Goal: Task Accomplishment & Management: Use online tool/utility

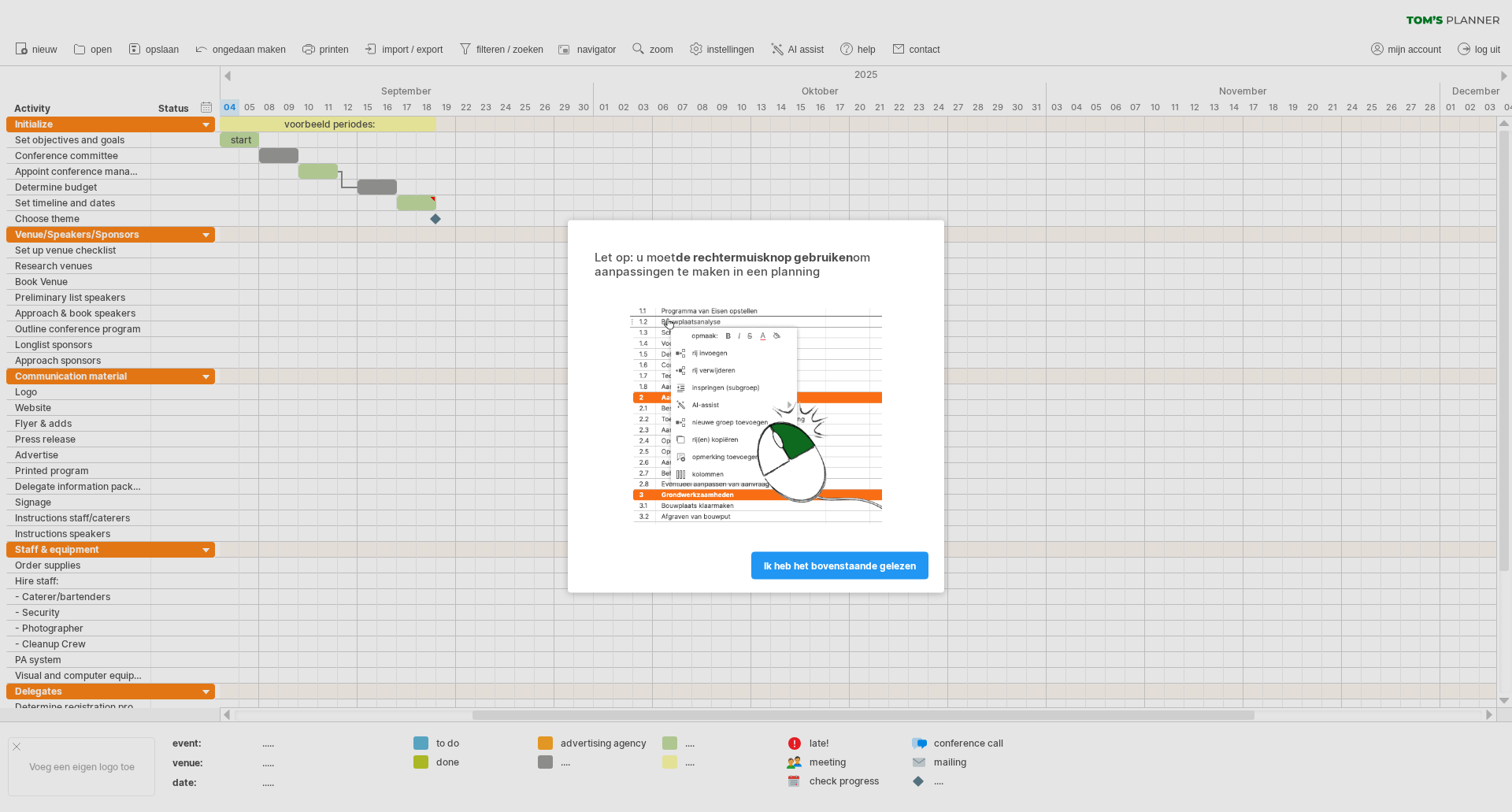
drag, startPoint x: 810, startPoint y: 572, endPoint x: 773, endPoint y: 540, distance: 48.9
click at [811, 571] on link "ik heb het bovenstaande gelezen" at bounding box center [840, 564] width 177 height 27
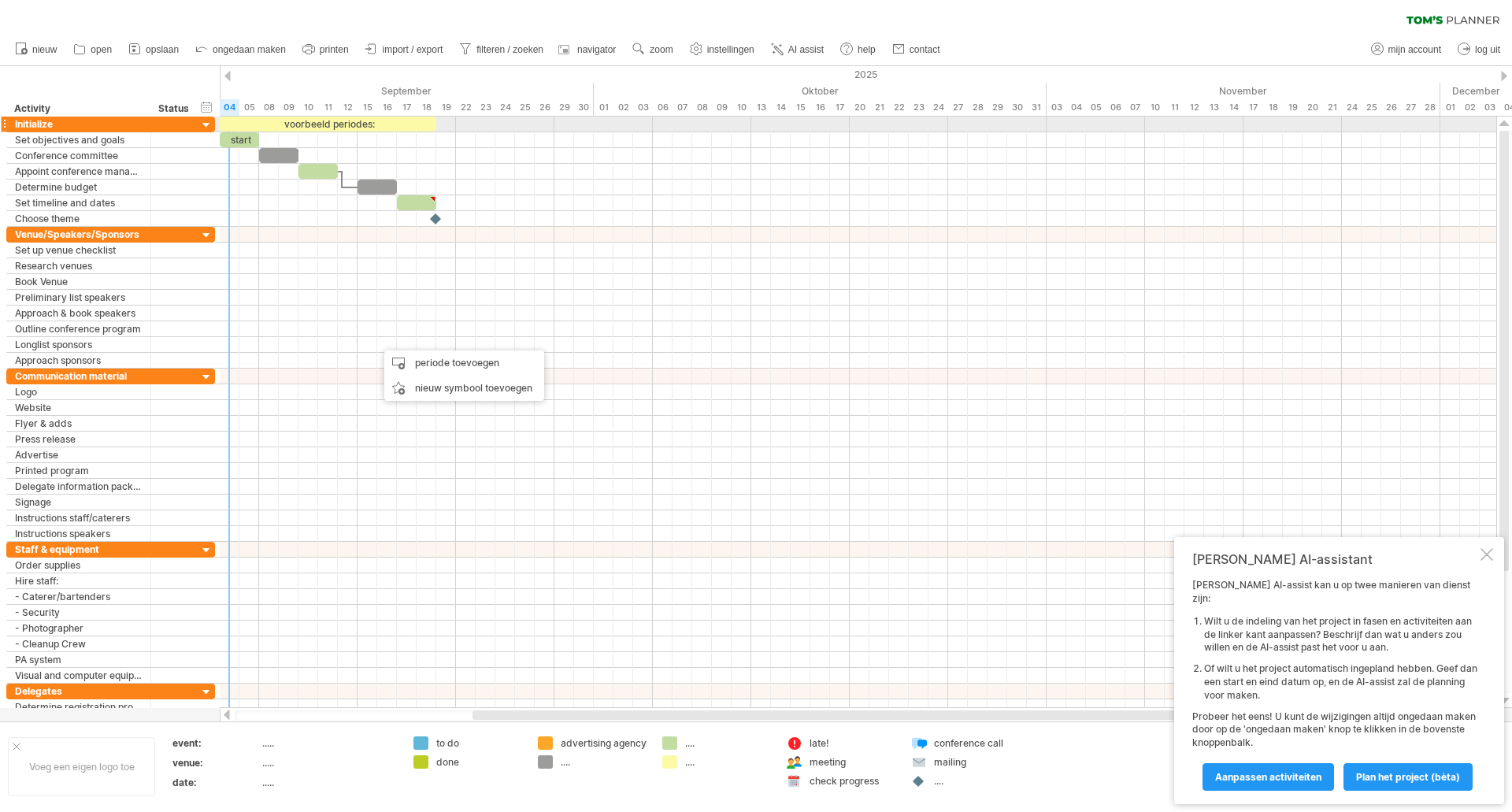
click at [209, 123] on div at bounding box center [206, 126] width 15 height 15
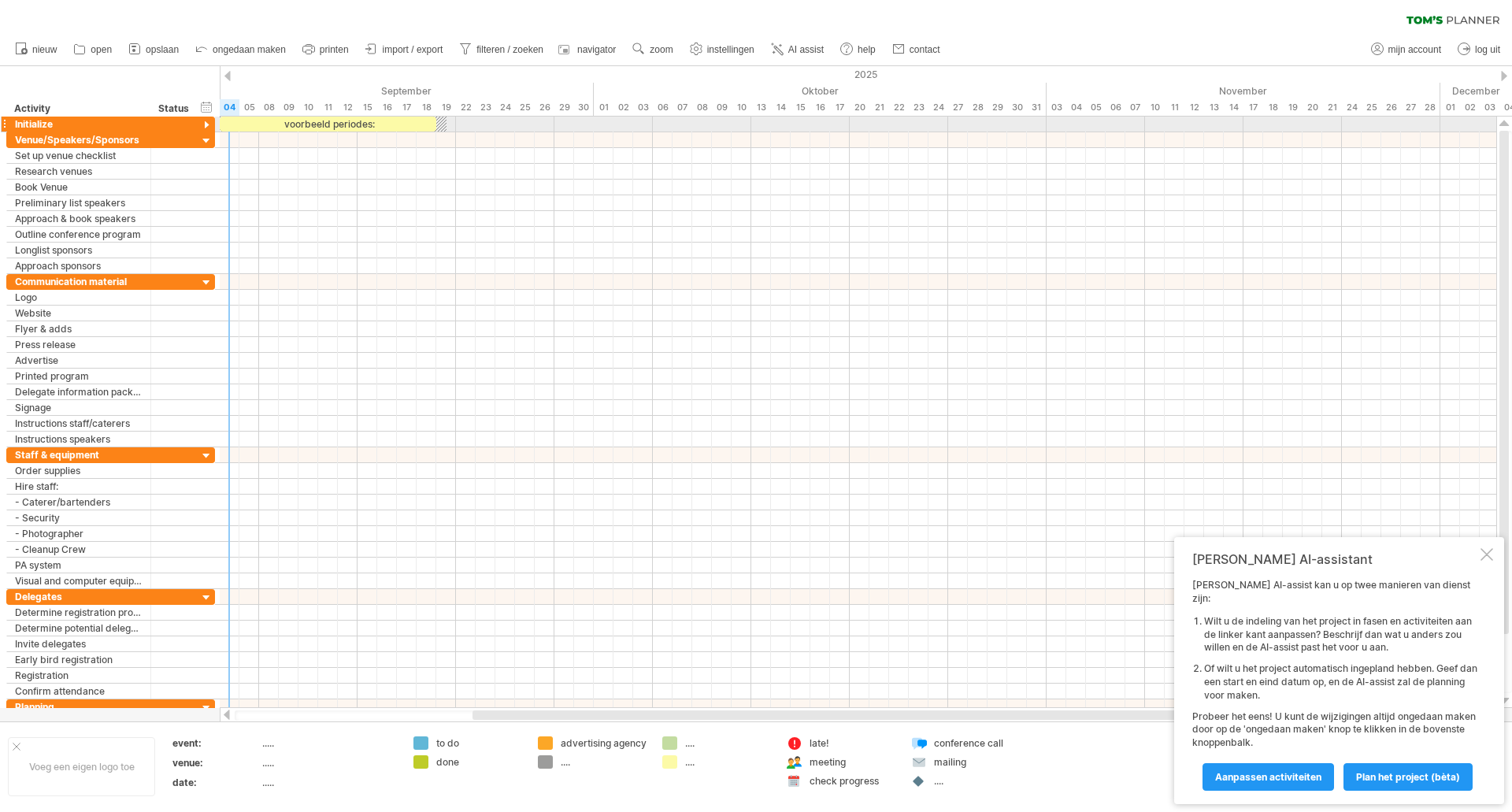
click at [205, 123] on div at bounding box center [206, 126] width 15 height 15
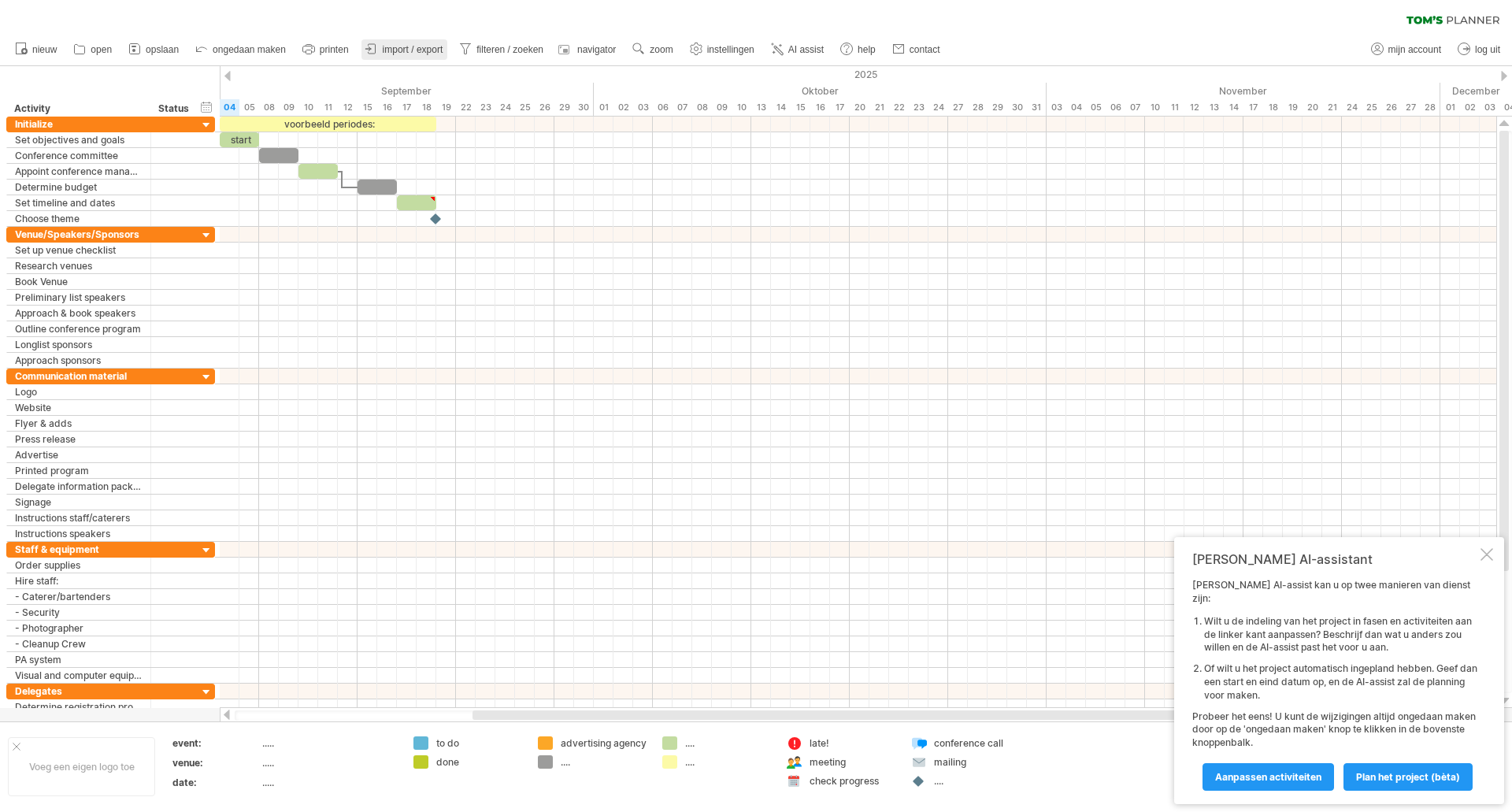
click at [395, 55] on link "import / export" at bounding box center [405, 50] width 87 height 20
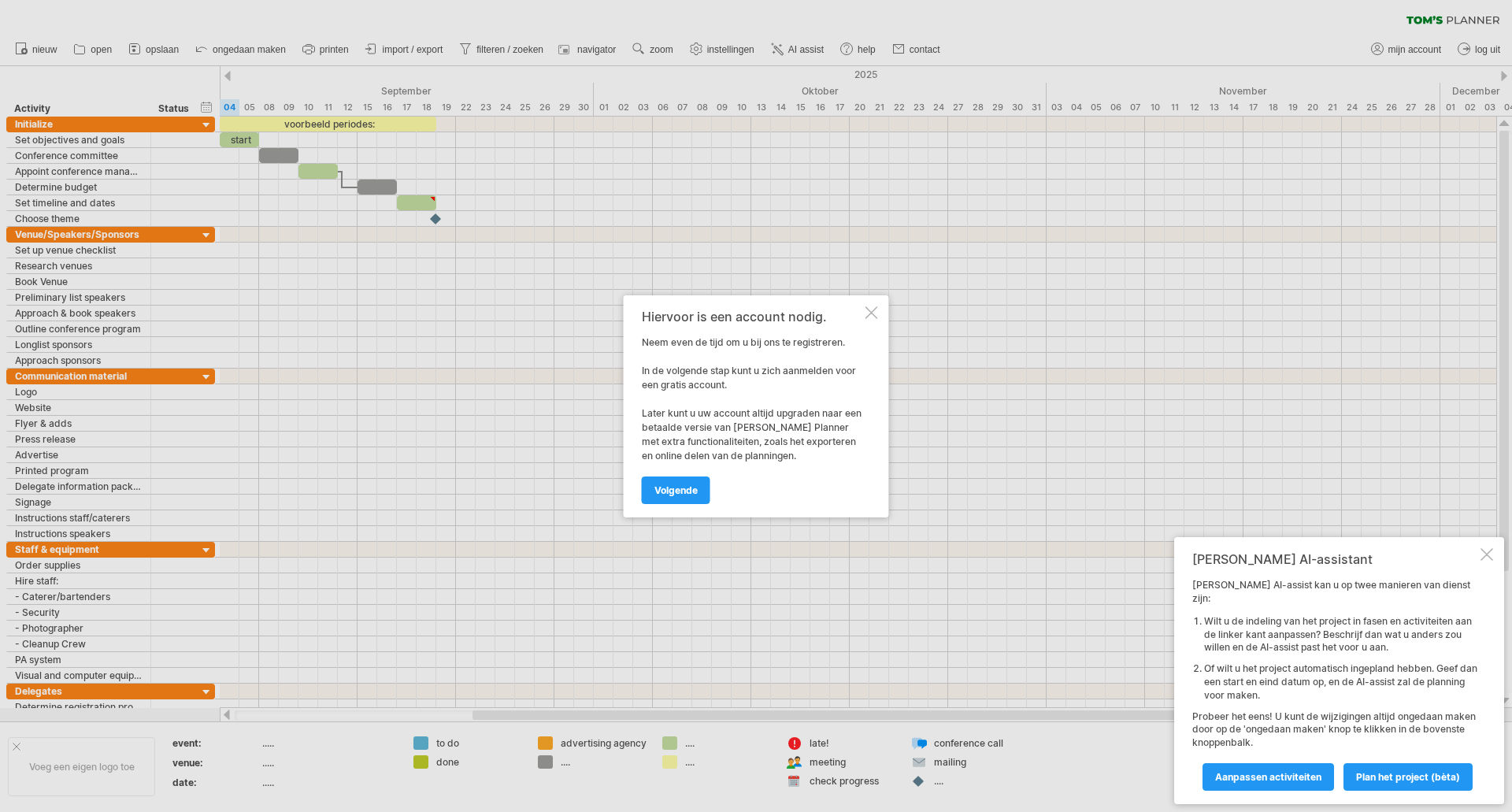
click at [874, 314] on div at bounding box center [872, 312] width 12 height 12
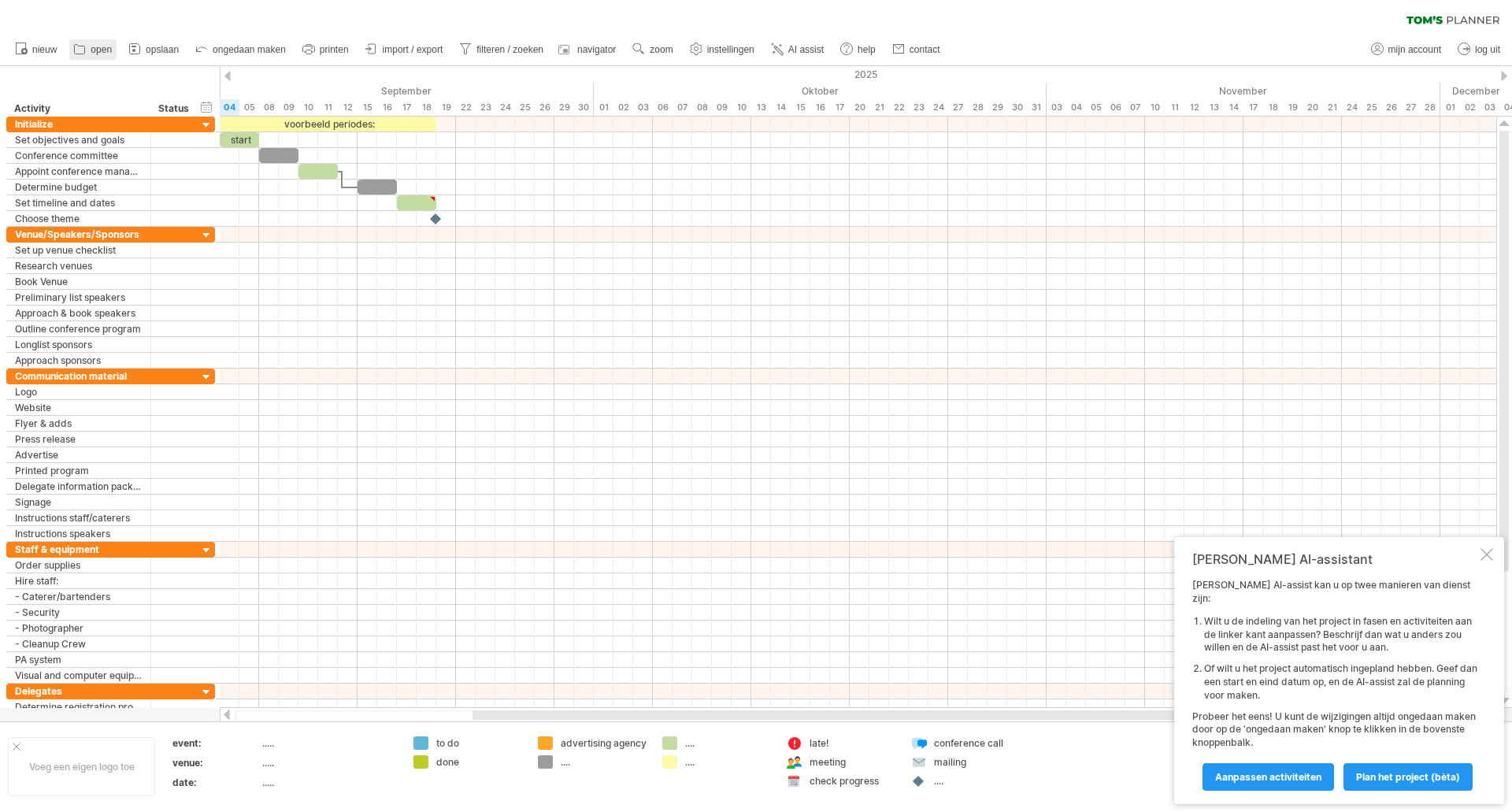
click at [98, 50] on span "open" at bounding box center [101, 50] width 21 height 11
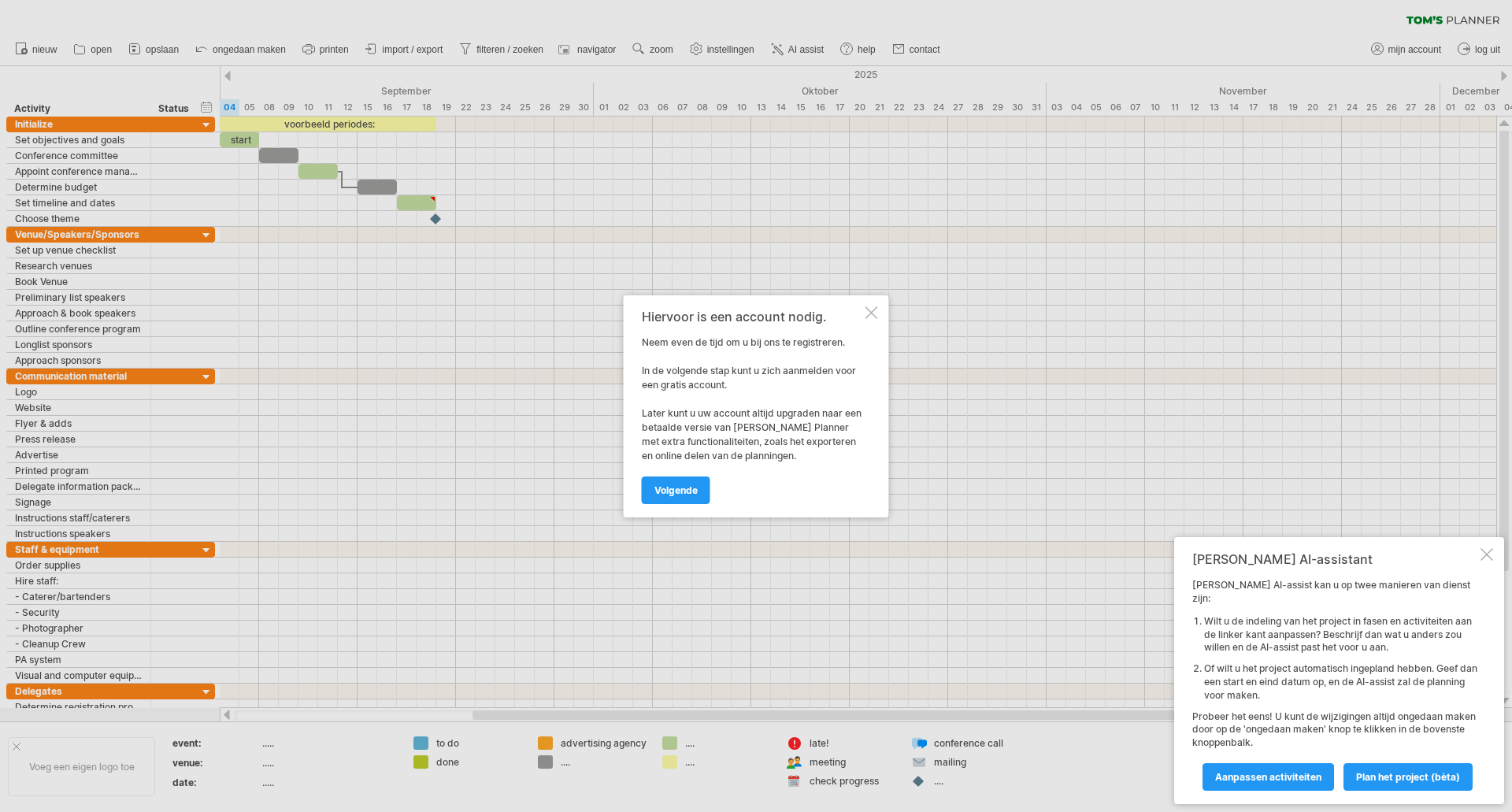
click at [874, 313] on div at bounding box center [872, 312] width 12 height 12
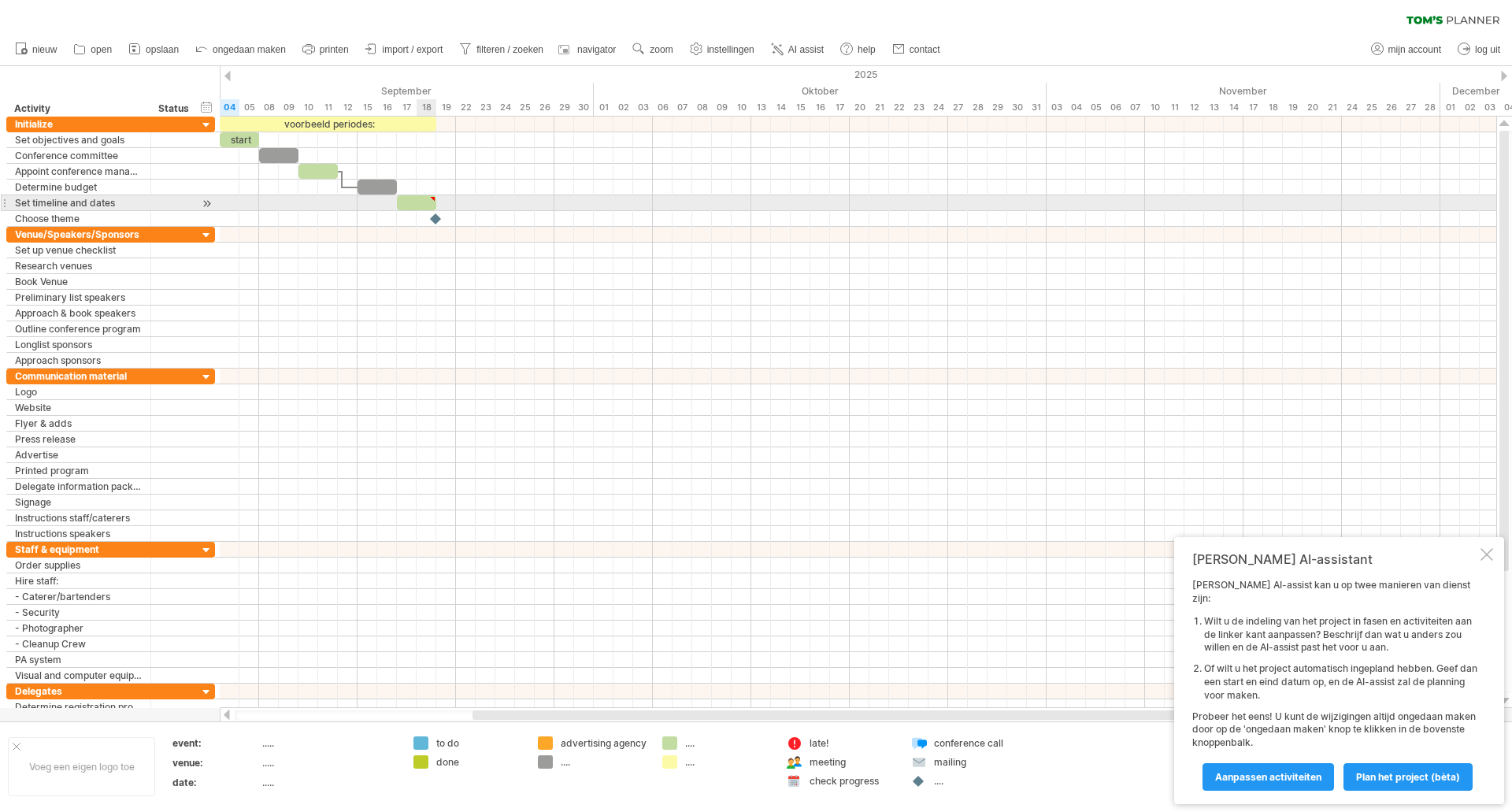
type textarea "**********"
drag, startPoint x: 423, startPoint y: 203, endPoint x: 528, endPoint y: 196, distance: 105.2
click at [528, 196] on div at bounding box center [524, 203] width 40 height 15
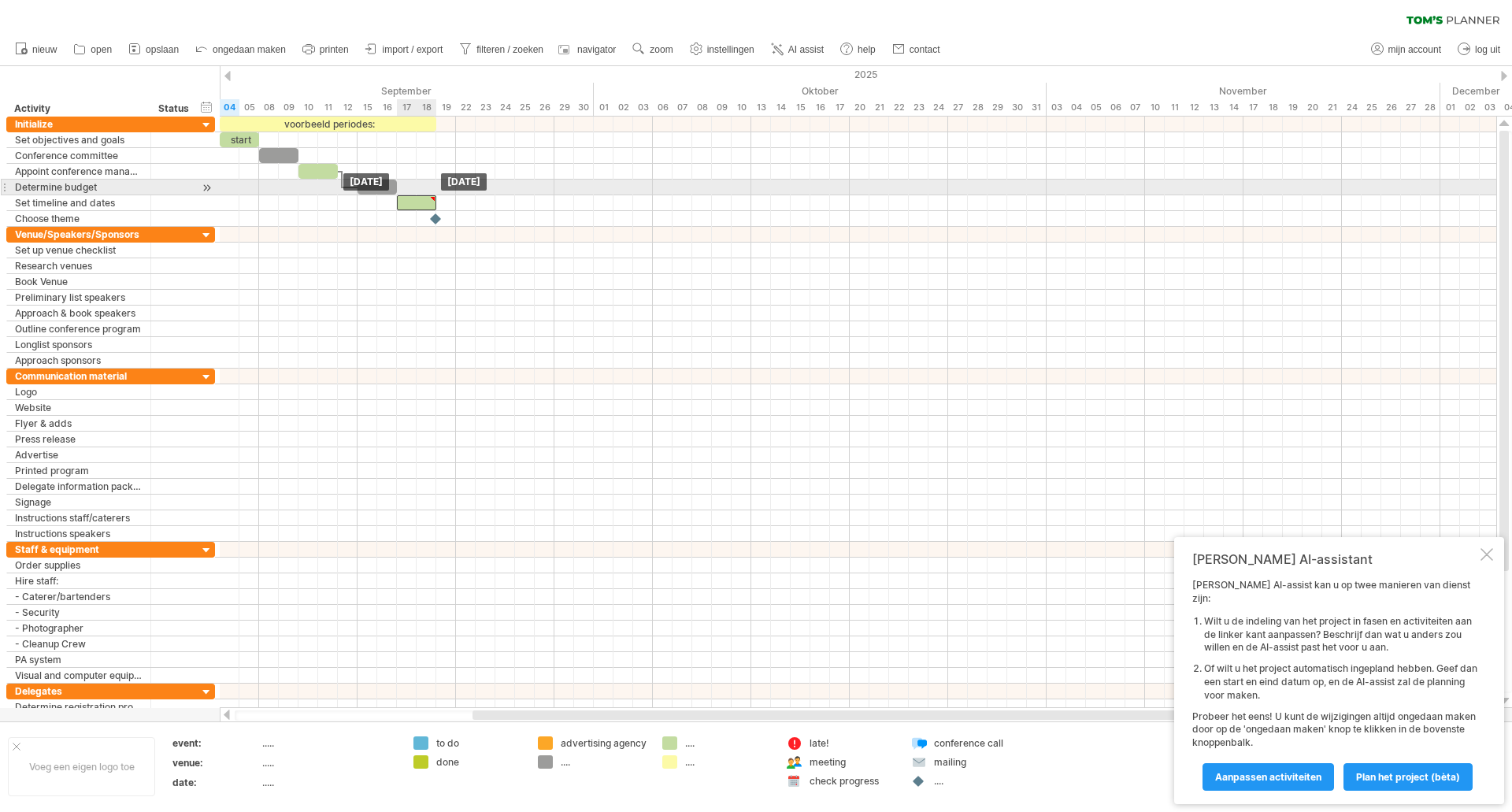
drag, startPoint x: 523, startPoint y: 198, endPoint x: 419, endPoint y: 195, distance: 104.0
click at [419, 195] on div "voorbeeld periodes: start [DATE] [DATE]" at bounding box center [858, 412] width 1277 height 592
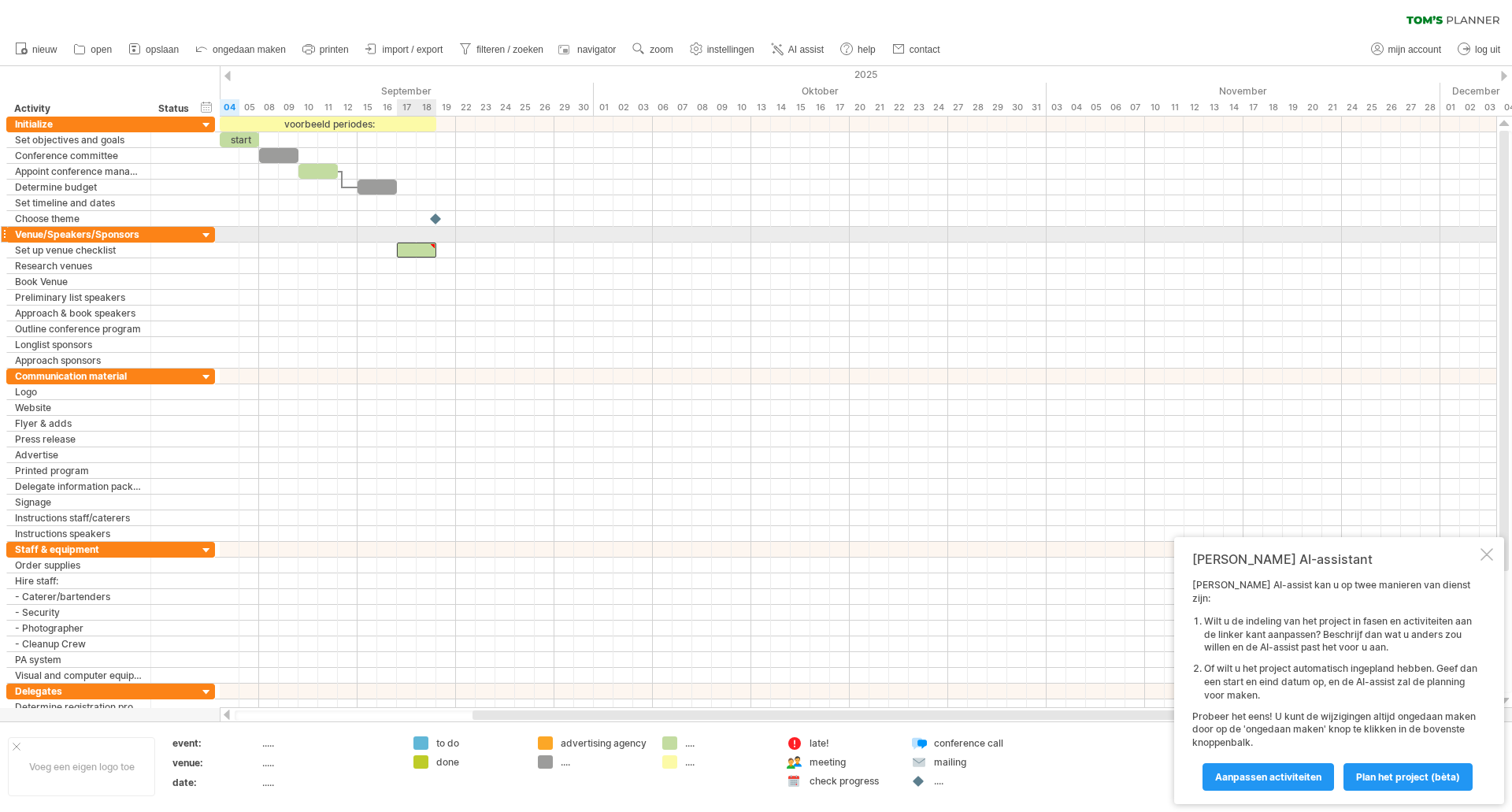
drag, startPoint x: 417, startPoint y: 198, endPoint x: 416, endPoint y: 253, distance: 55.0
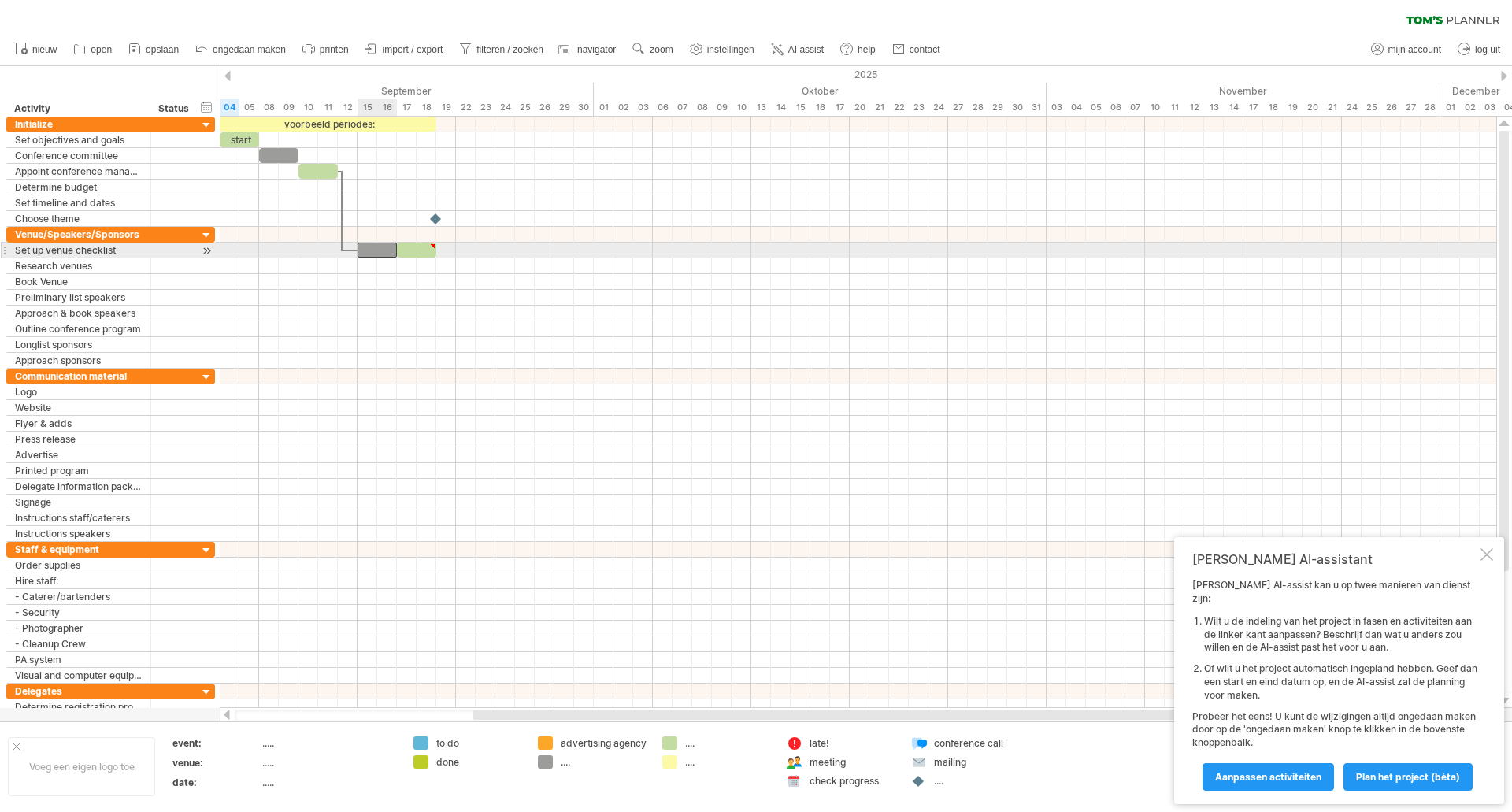
drag, startPoint x: 381, startPoint y: 189, endPoint x: 375, endPoint y: 271, distance: 82.2
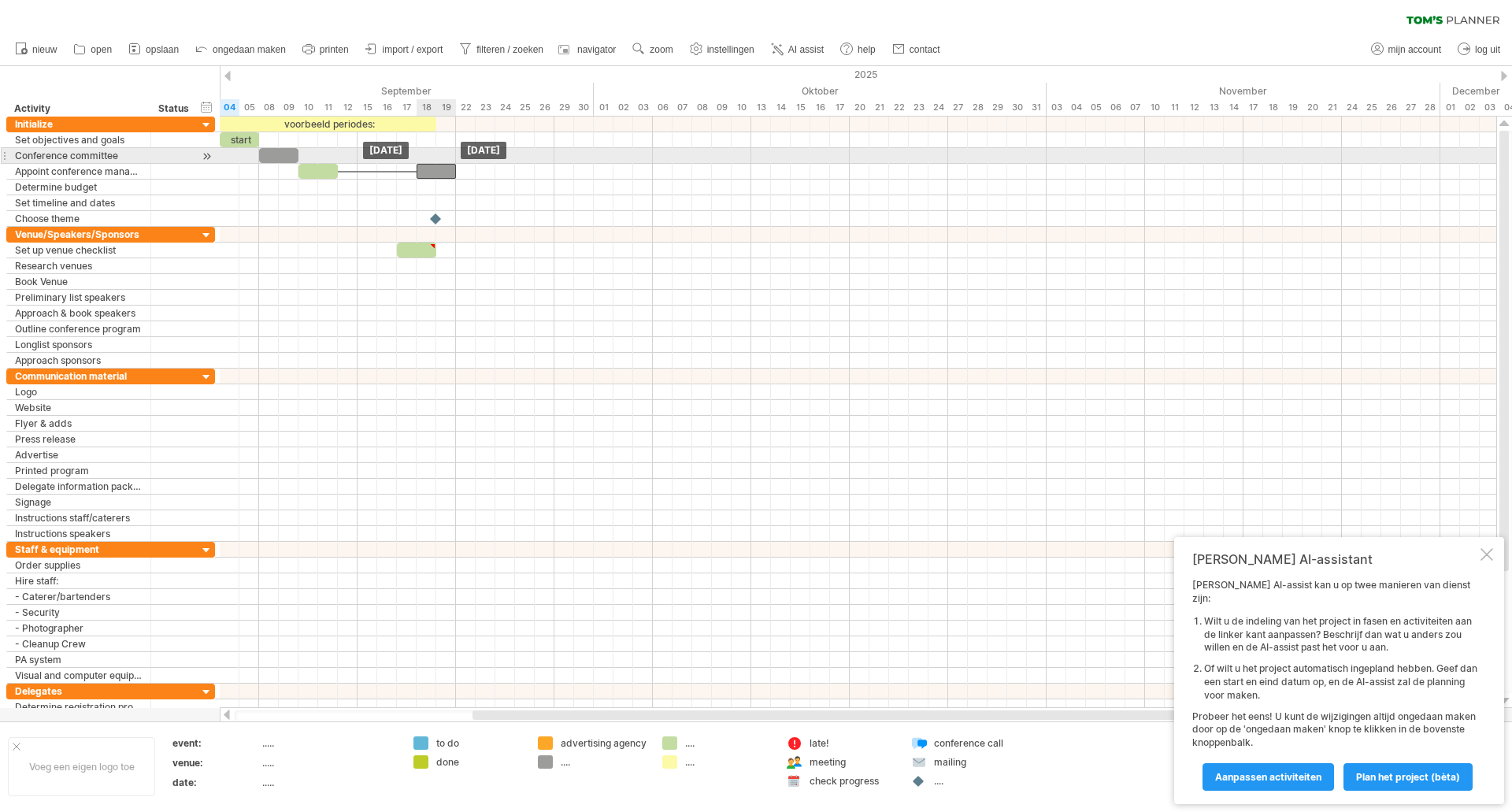
drag, startPoint x: 378, startPoint y: 223, endPoint x: 490, endPoint y: 174, distance: 122.2
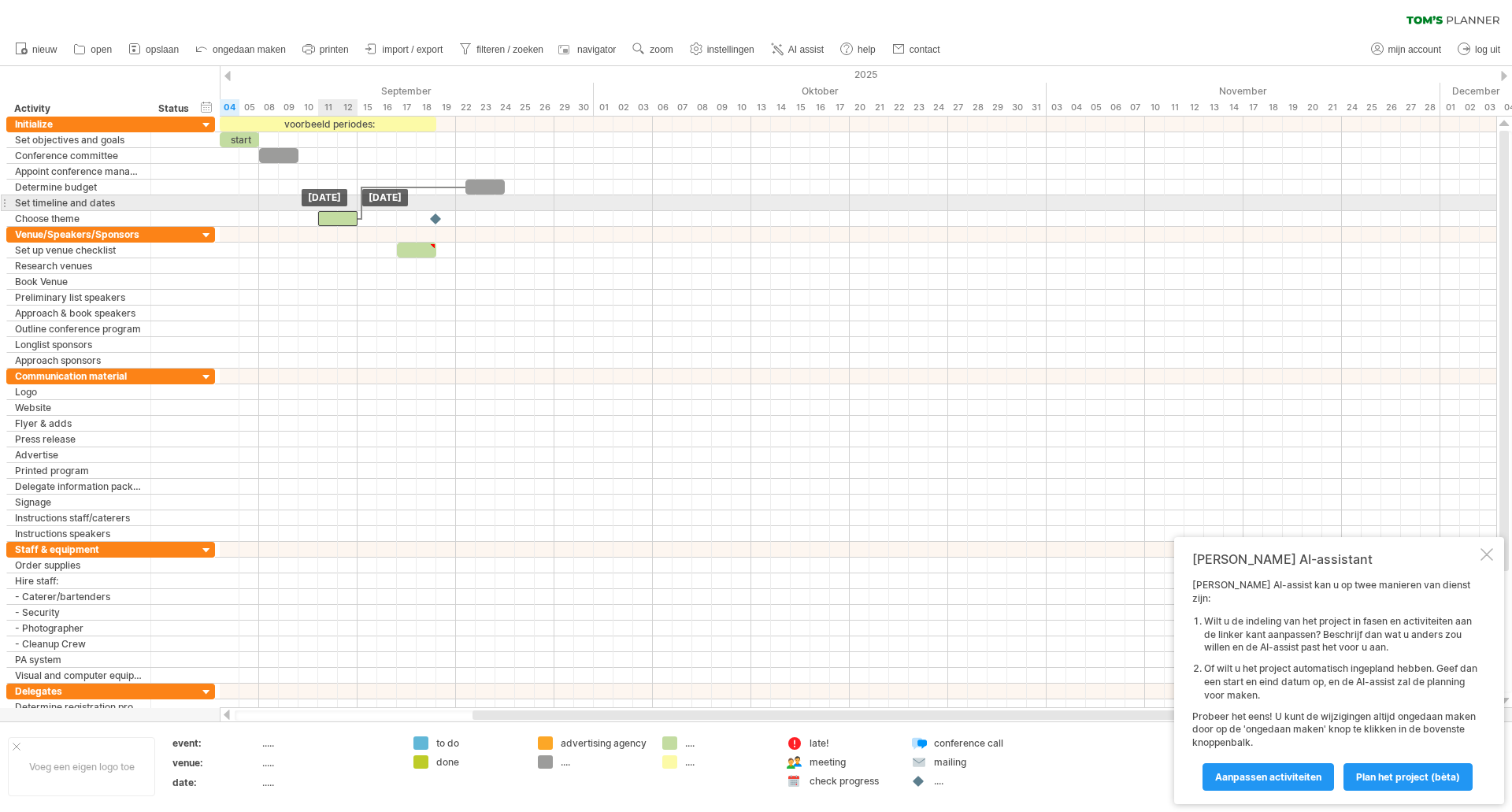
drag, startPoint x: 307, startPoint y: 169, endPoint x: 334, endPoint y: 211, distance: 49.9
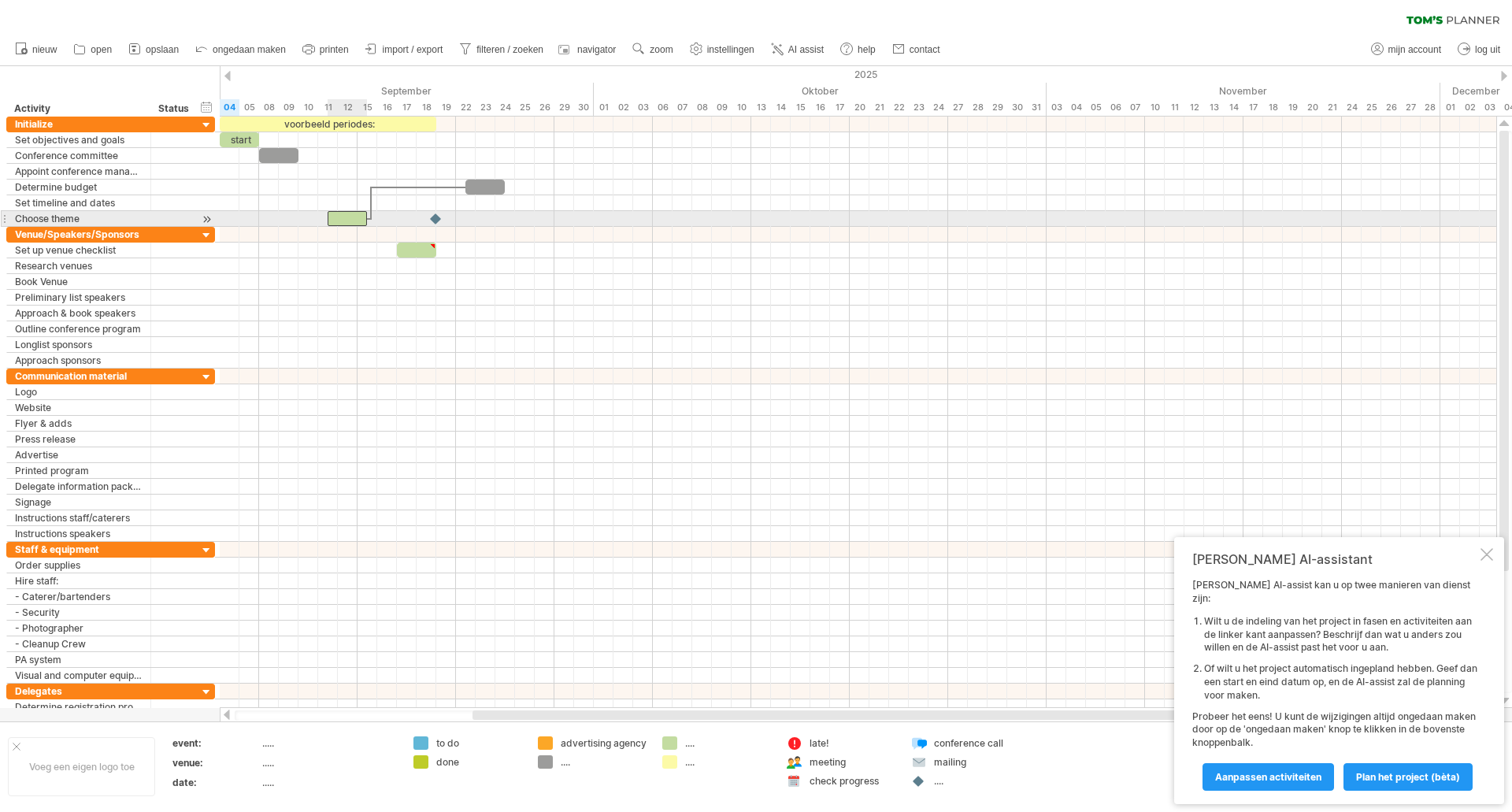
click at [335, 215] on div at bounding box center [347, 218] width 40 height 15
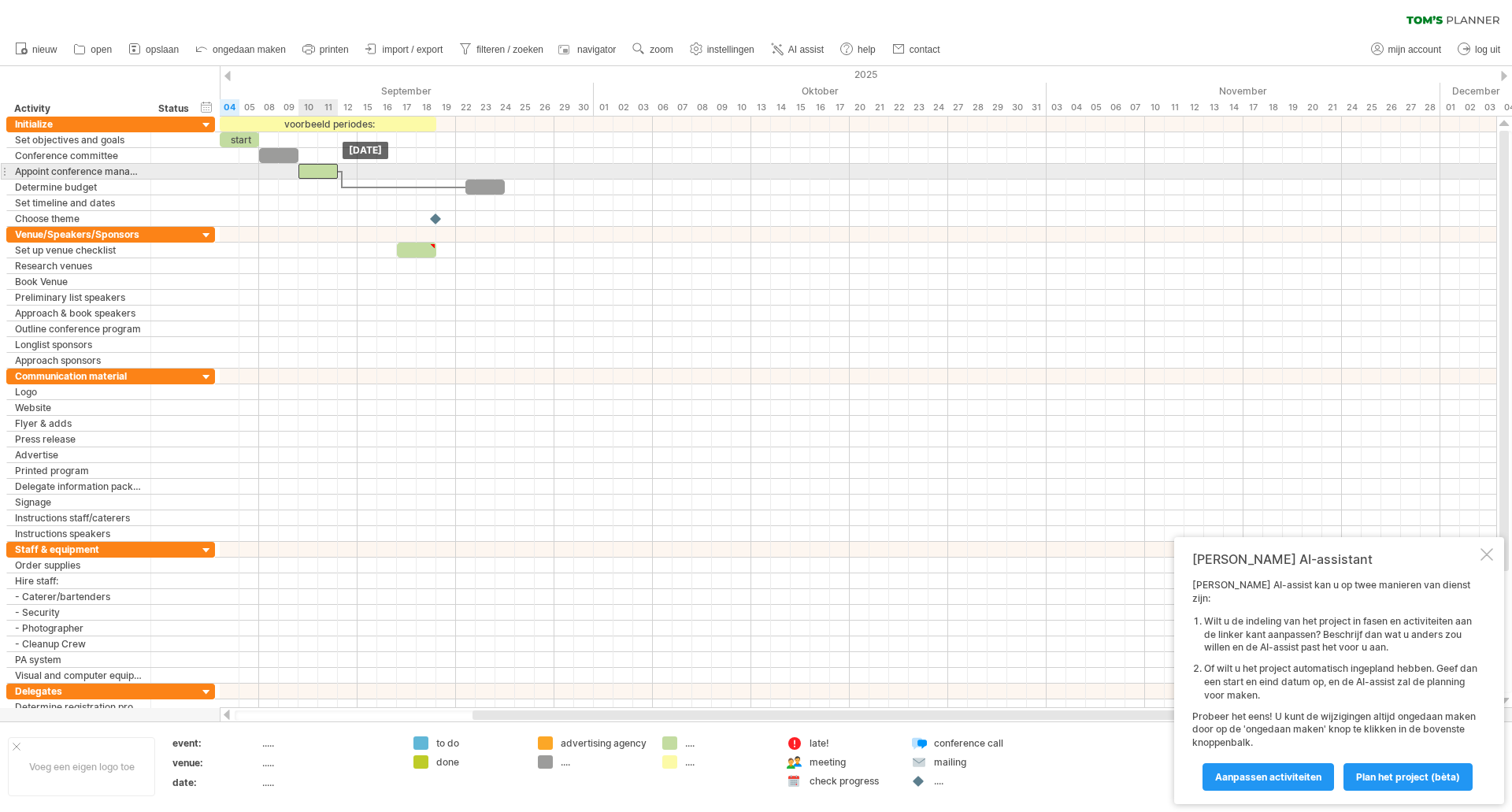
drag, startPoint x: 336, startPoint y: 215, endPoint x: 311, endPoint y: 170, distance: 51.5
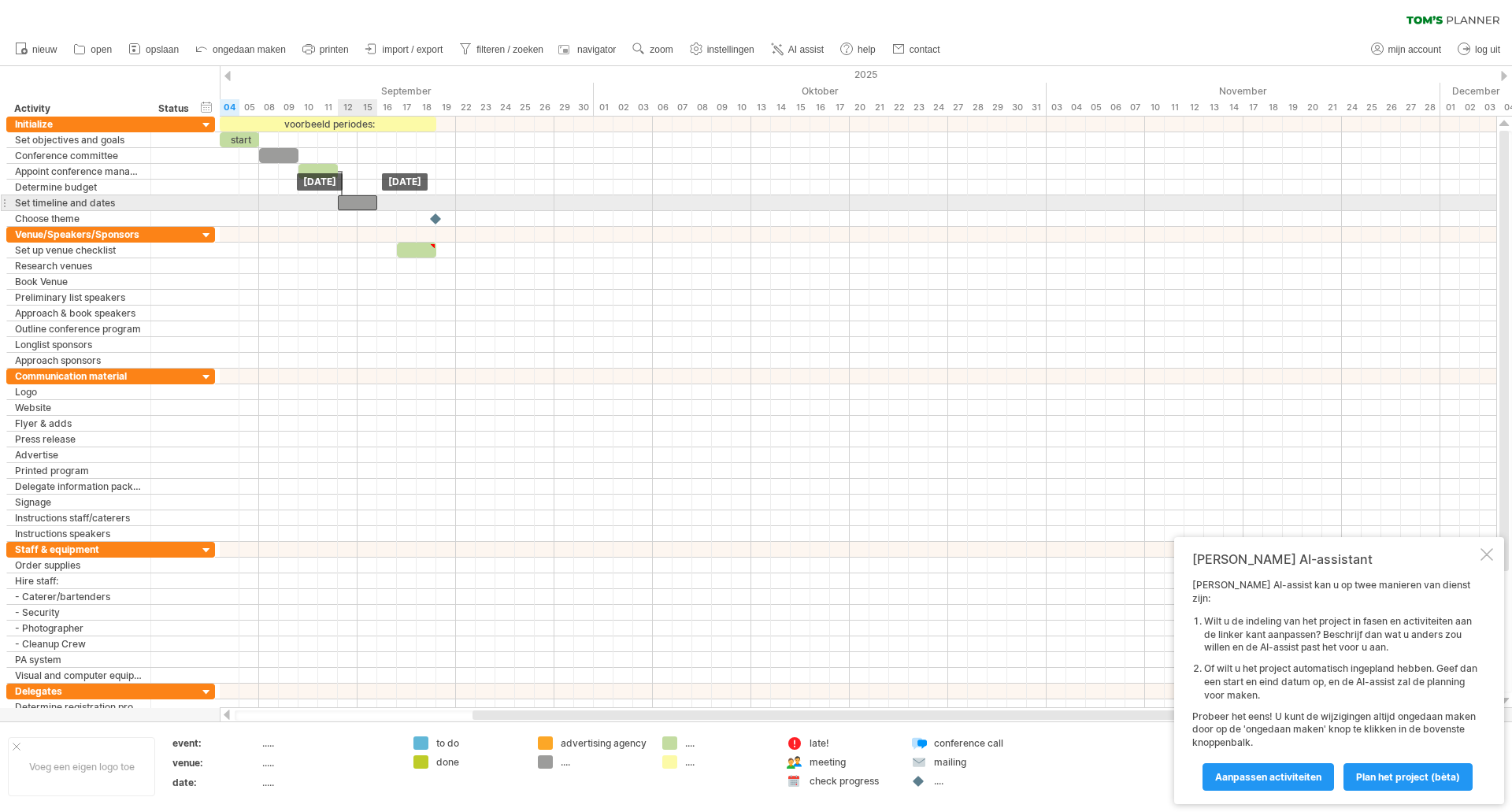
drag, startPoint x: 492, startPoint y: 187, endPoint x: 360, endPoint y: 205, distance: 133.2
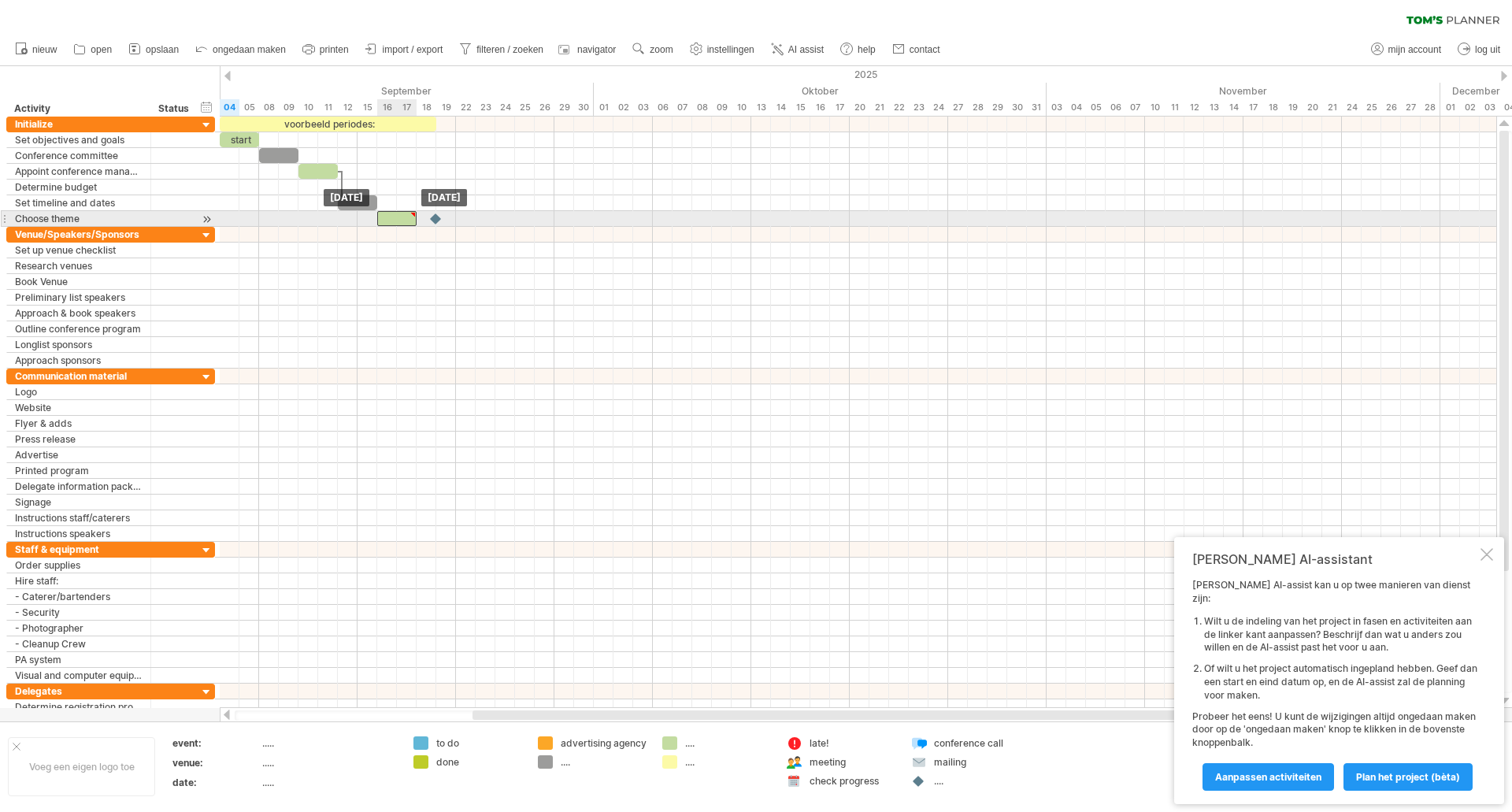
drag, startPoint x: 412, startPoint y: 253, endPoint x: 393, endPoint y: 218, distance: 39.8
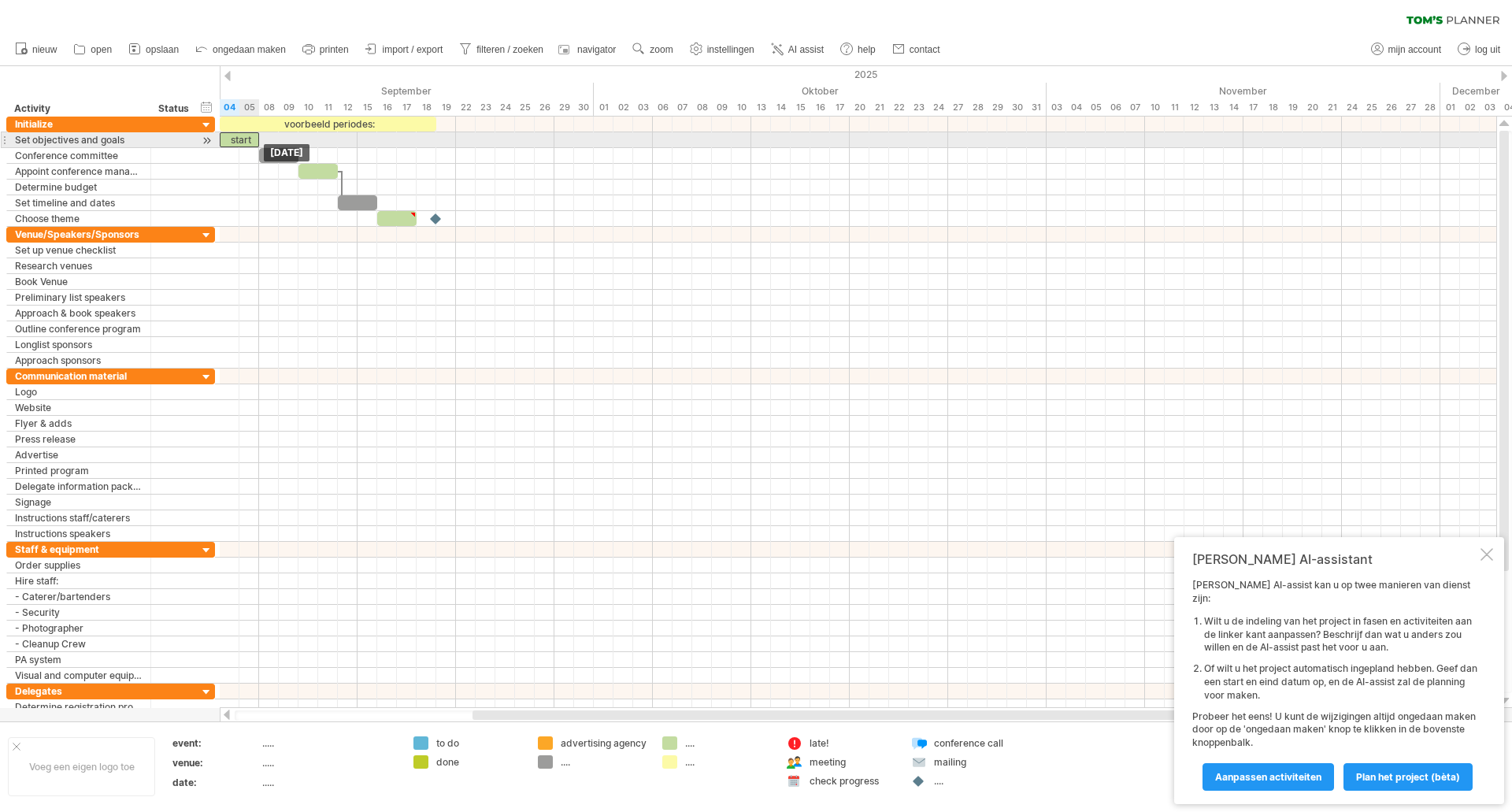
click at [238, 146] on div "voorbeeld periodes: start [DATE] [DATE]" at bounding box center [858, 412] width 1277 height 592
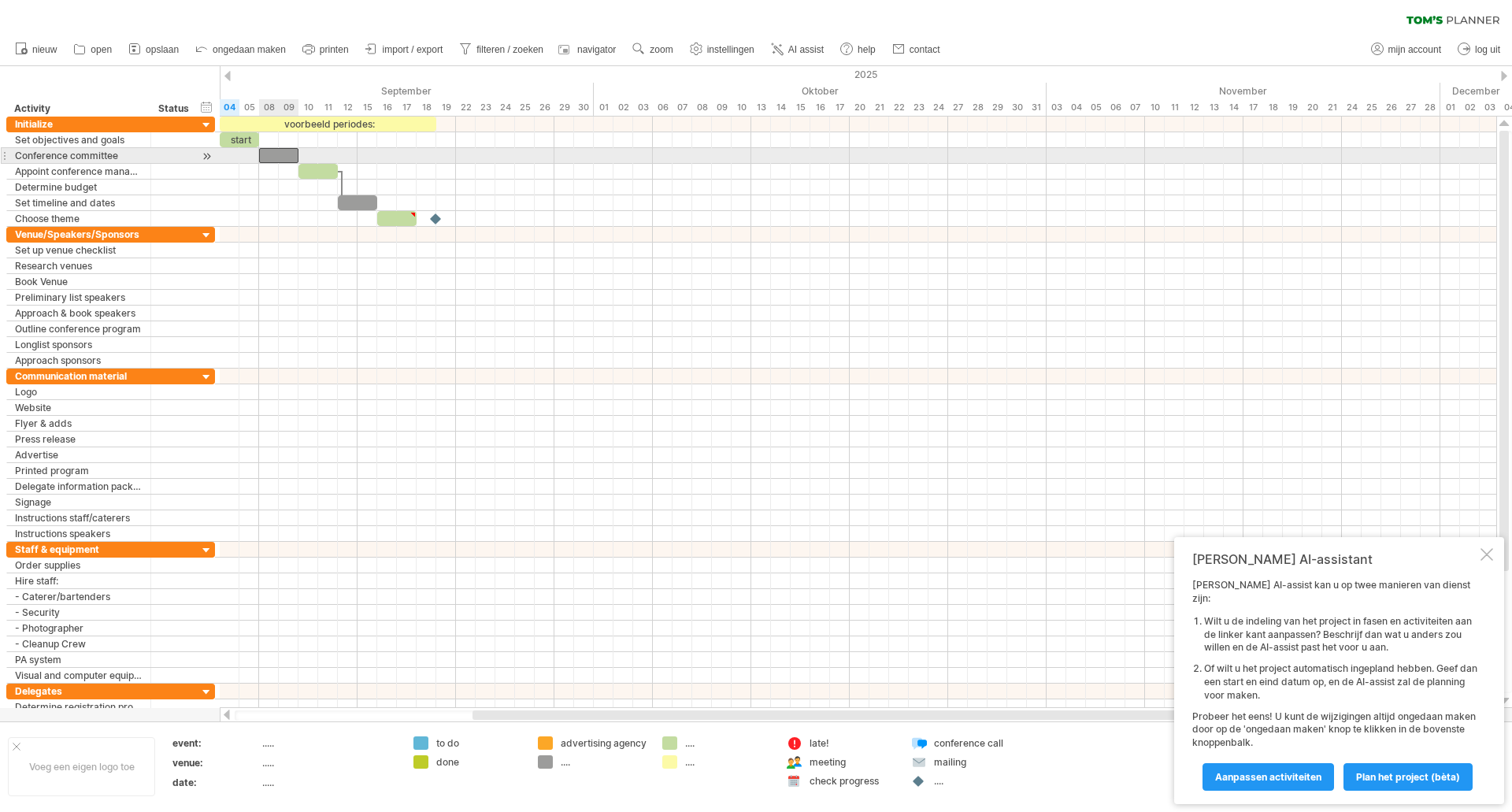
click at [276, 158] on div at bounding box center [279, 155] width 40 height 15
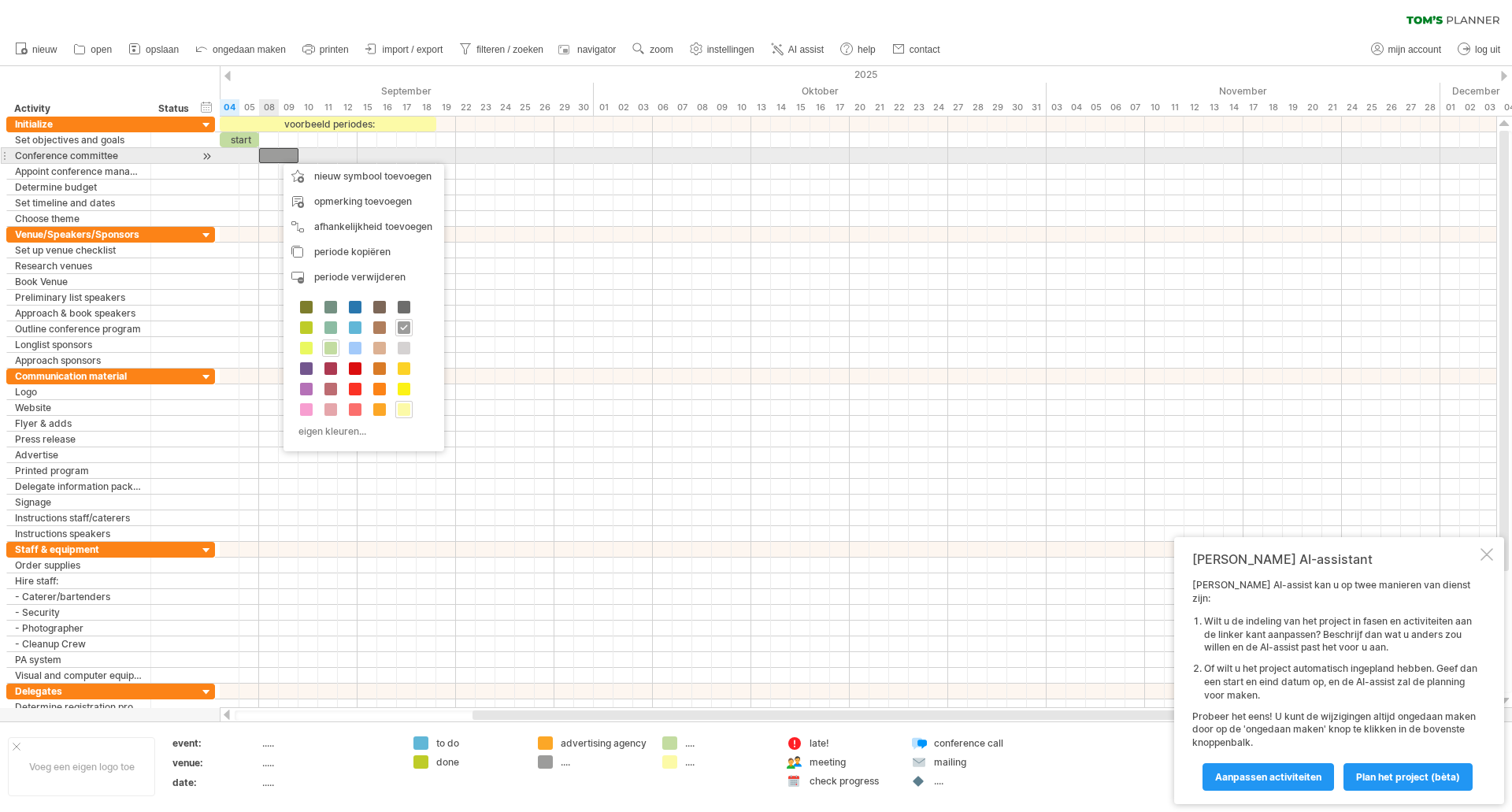
click at [272, 156] on div at bounding box center [279, 155] width 40 height 15
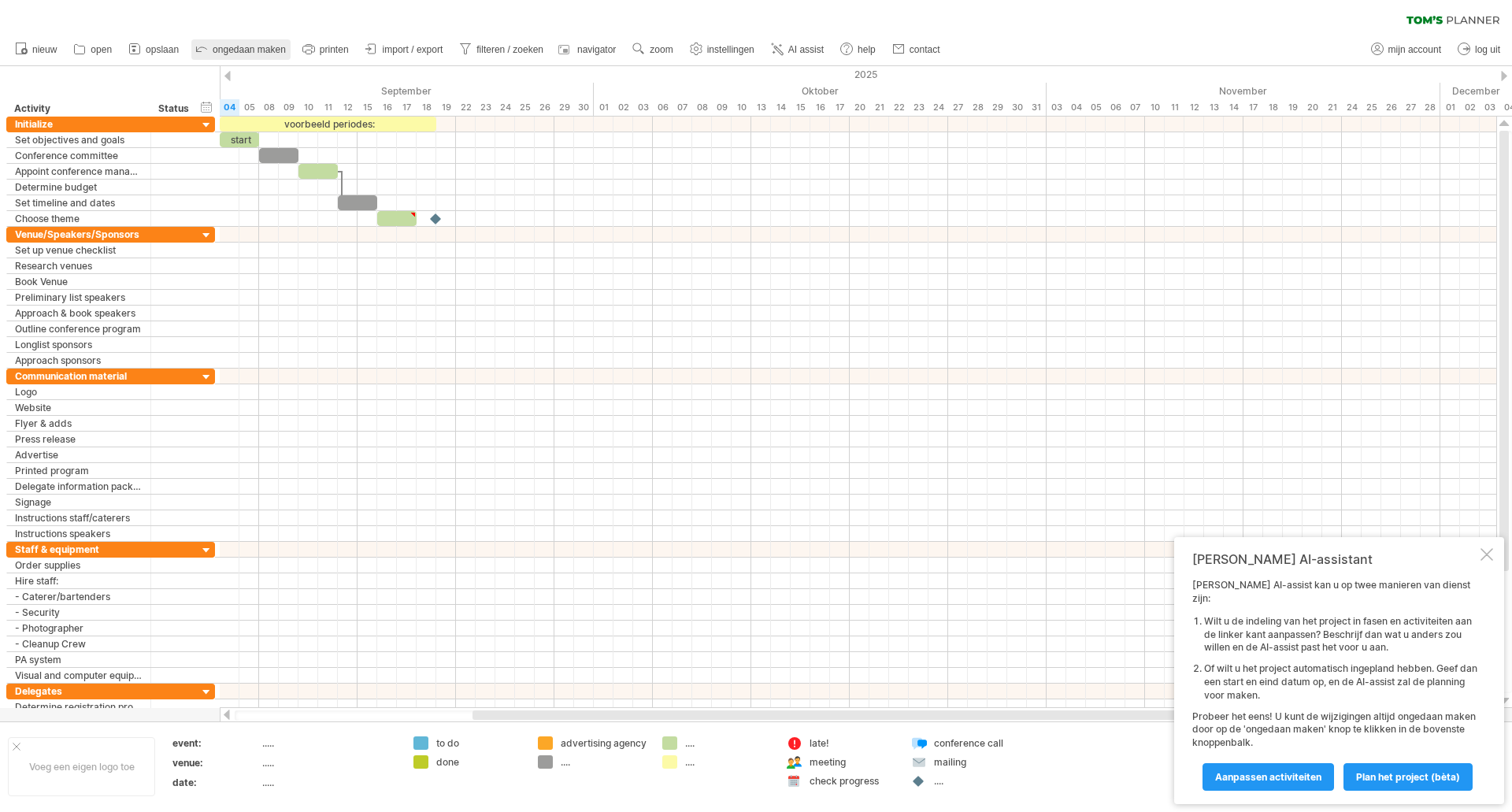
click at [248, 47] on span "ongedaan maken" at bounding box center [248, 50] width 73 height 11
click at [795, 43] on link "AI assist" at bounding box center [797, 50] width 61 height 20
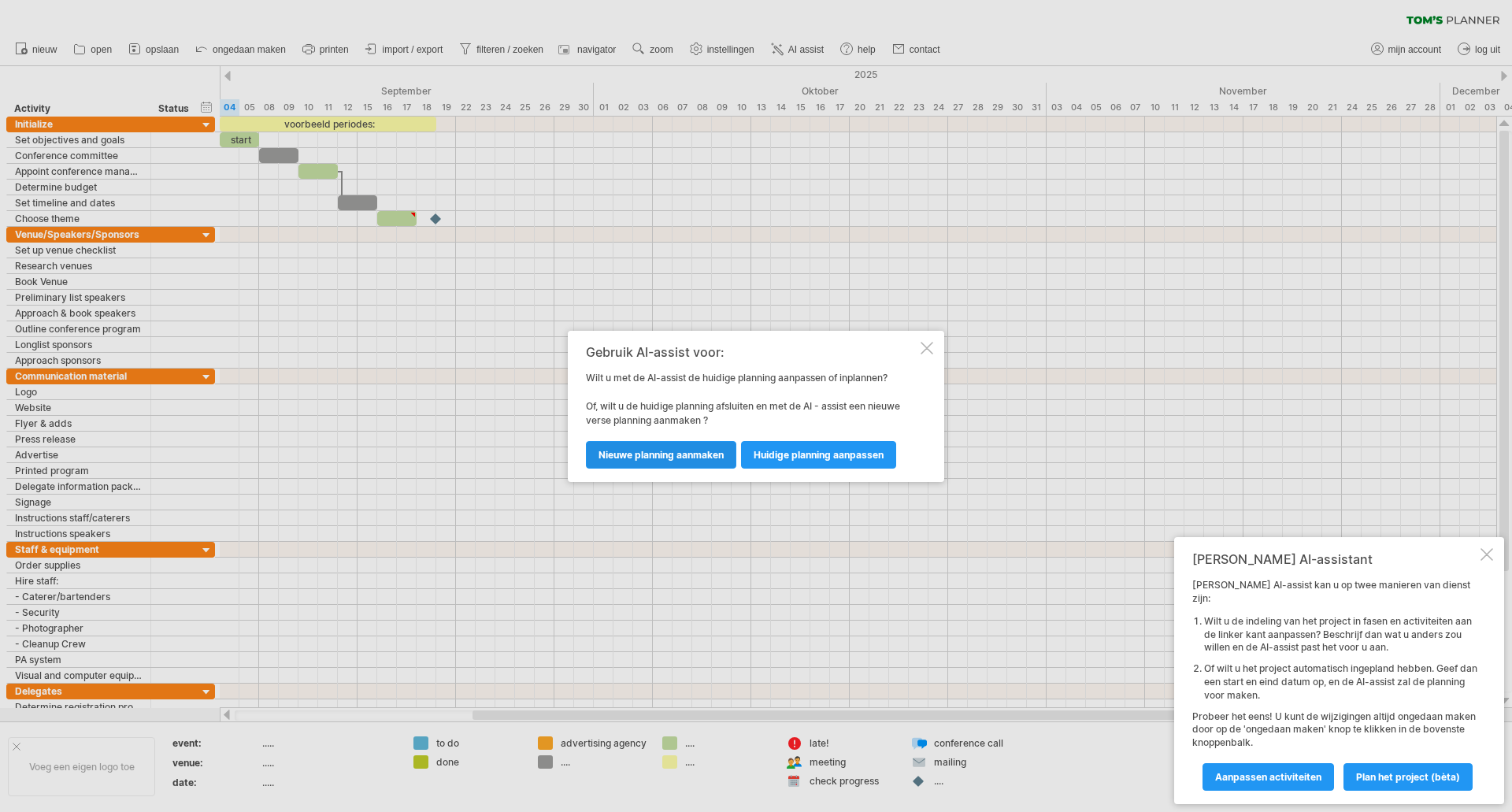
click at [702, 459] on span "nieuwe planning aanmaken" at bounding box center [661, 455] width 126 height 11
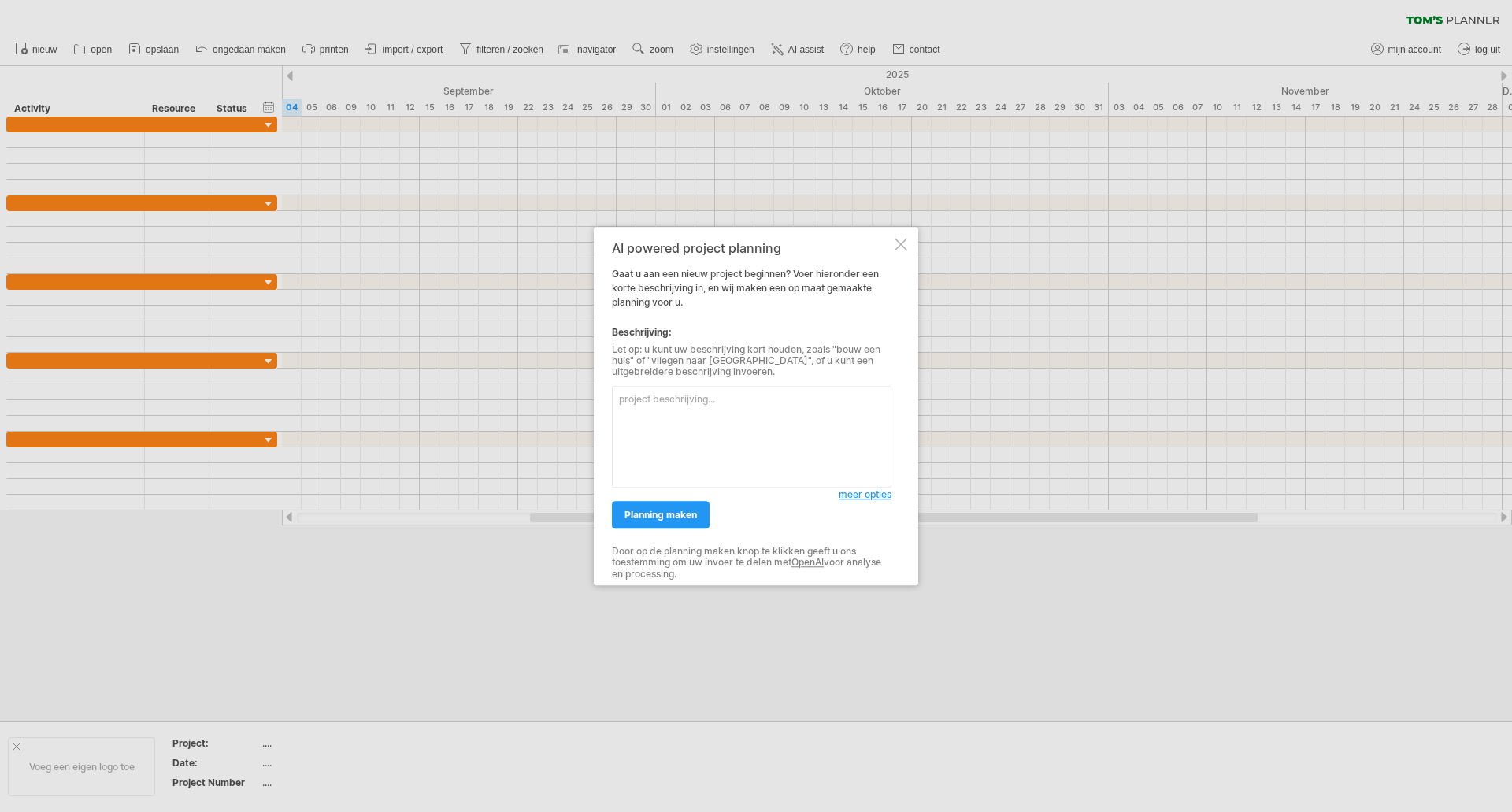
click at [903, 240] on div at bounding box center [901, 244] width 12 height 12
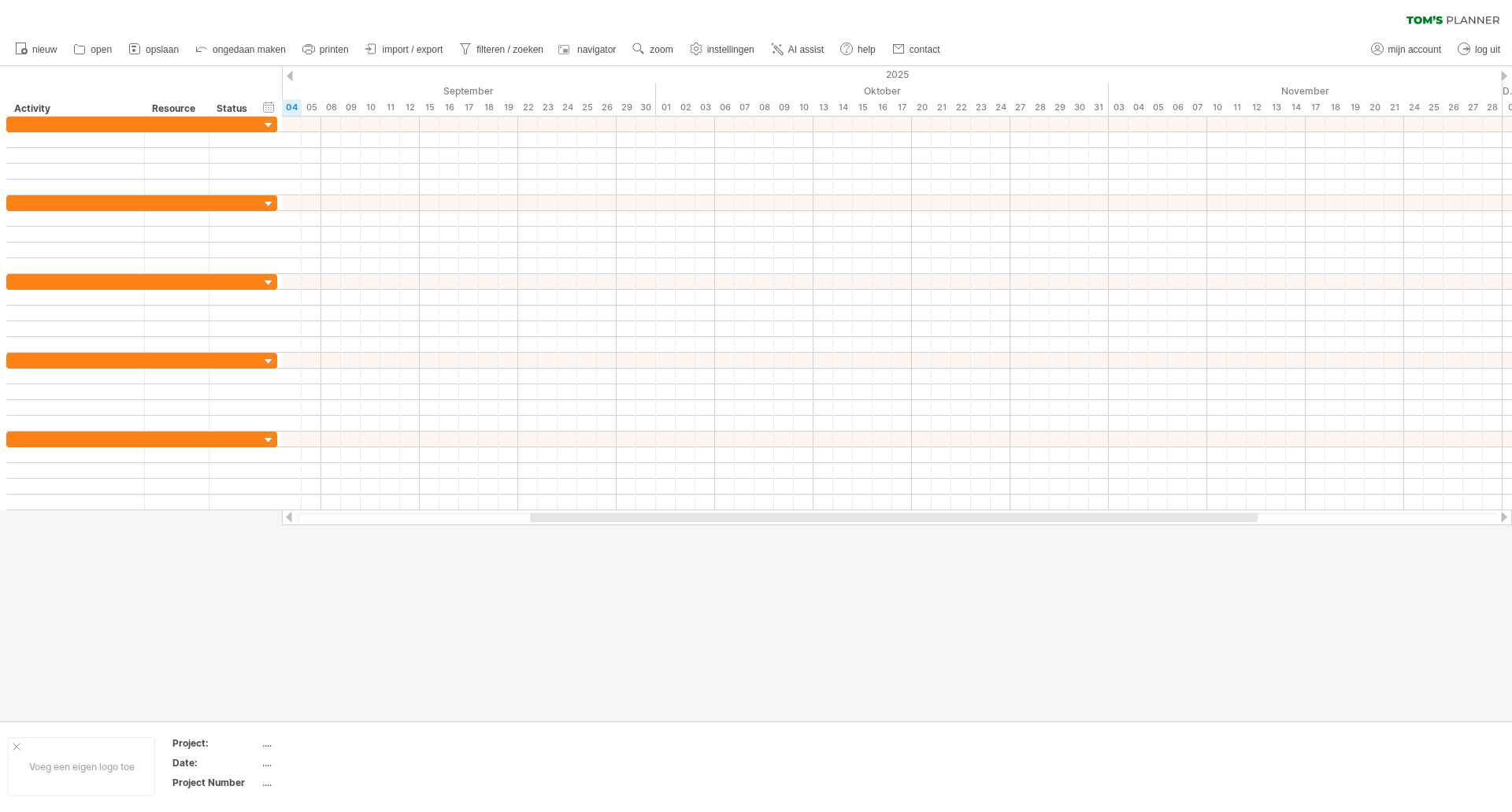
click at [790, 28] on div "wissen filter toepassen filter" at bounding box center [756, 16] width 1512 height 33
click at [798, 47] on span "AI assist" at bounding box center [806, 50] width 35 height 11
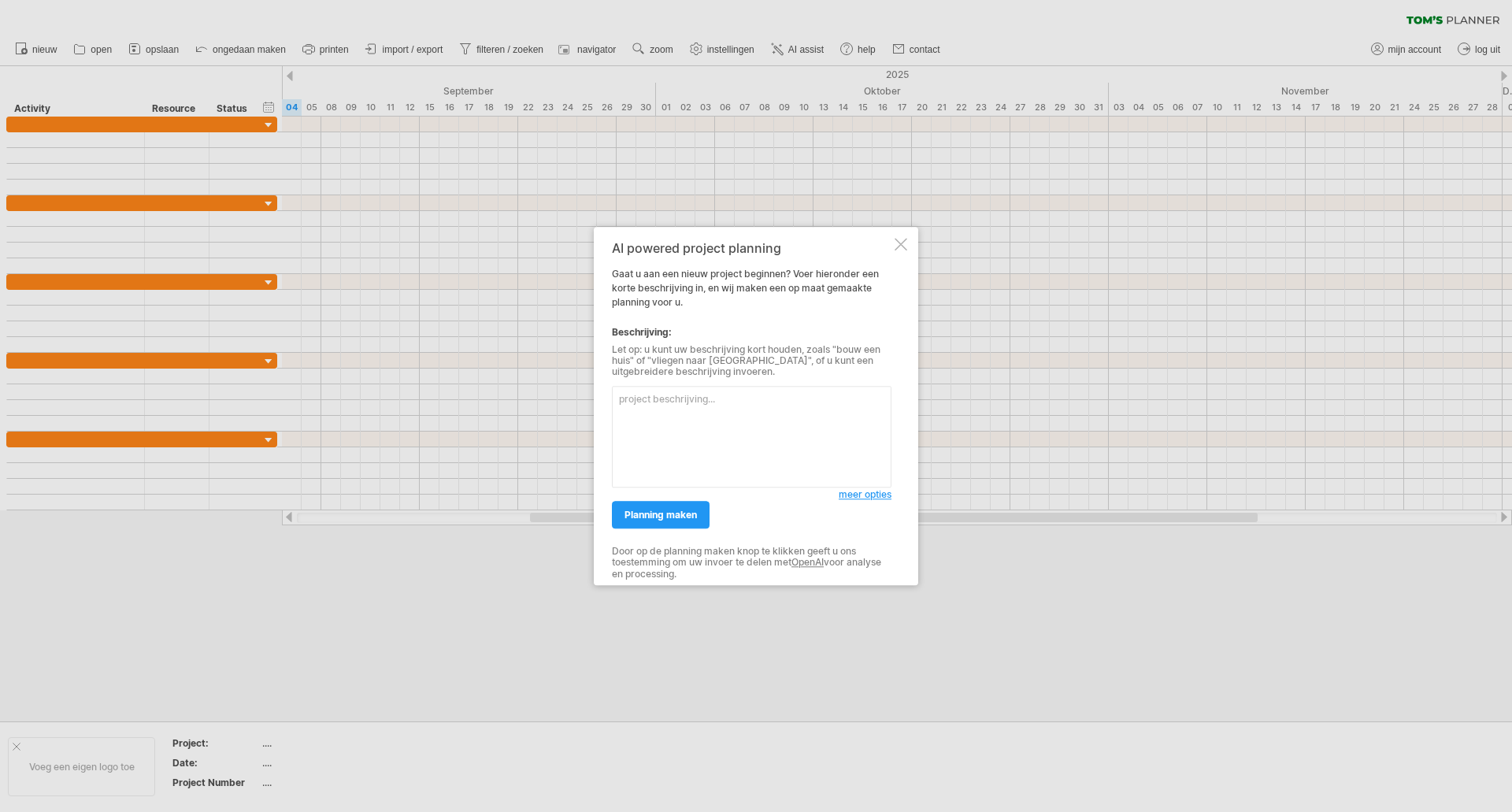
click at [723, 418] on textarea at bounding box center [752, 436] width 279 height 102
click at [901, 241] on div at bounding box center [901, 244] width 12 height 12
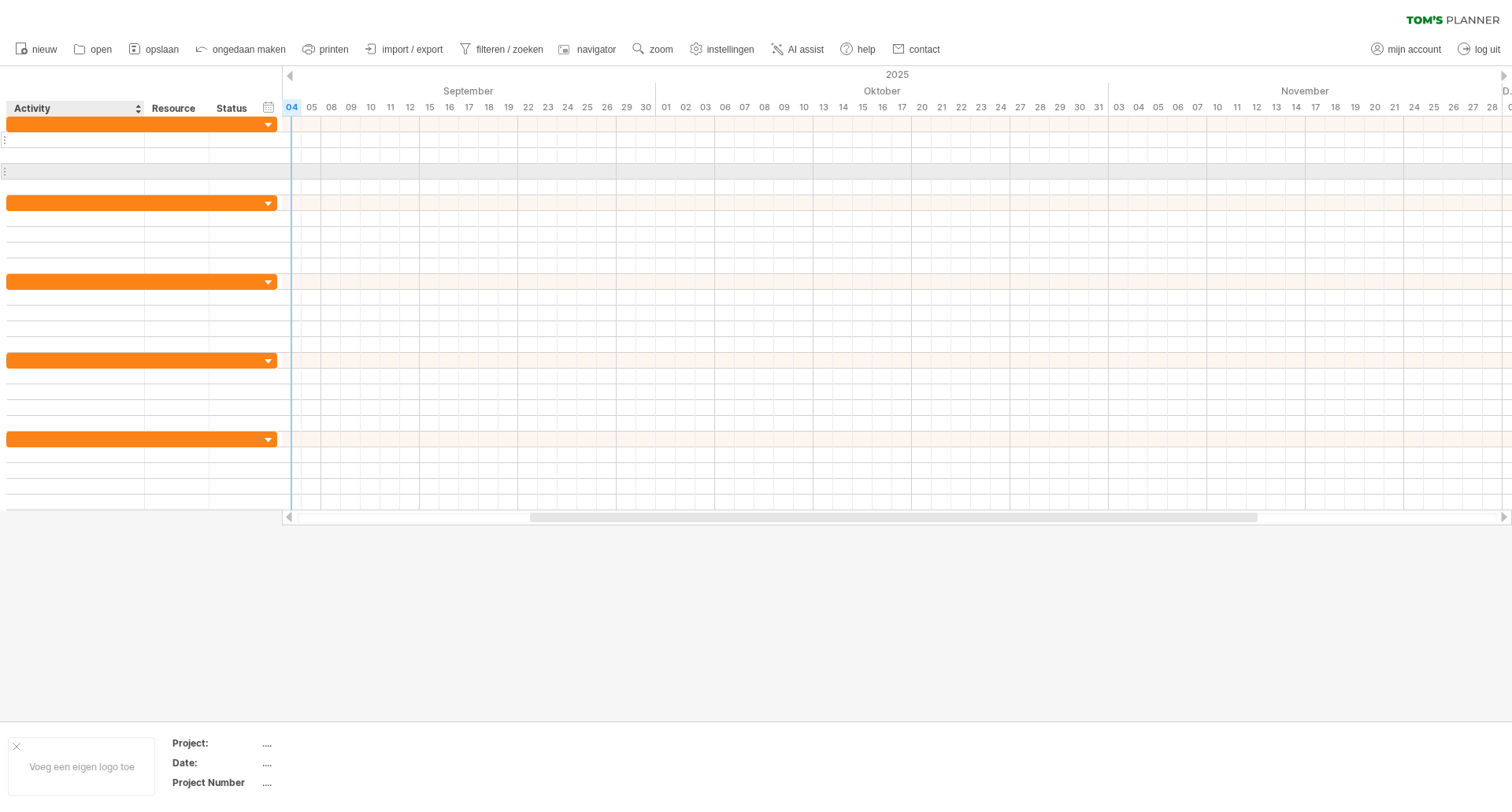
click at [54, 140] on div at bounding box center [75, 140] width 121 height 15
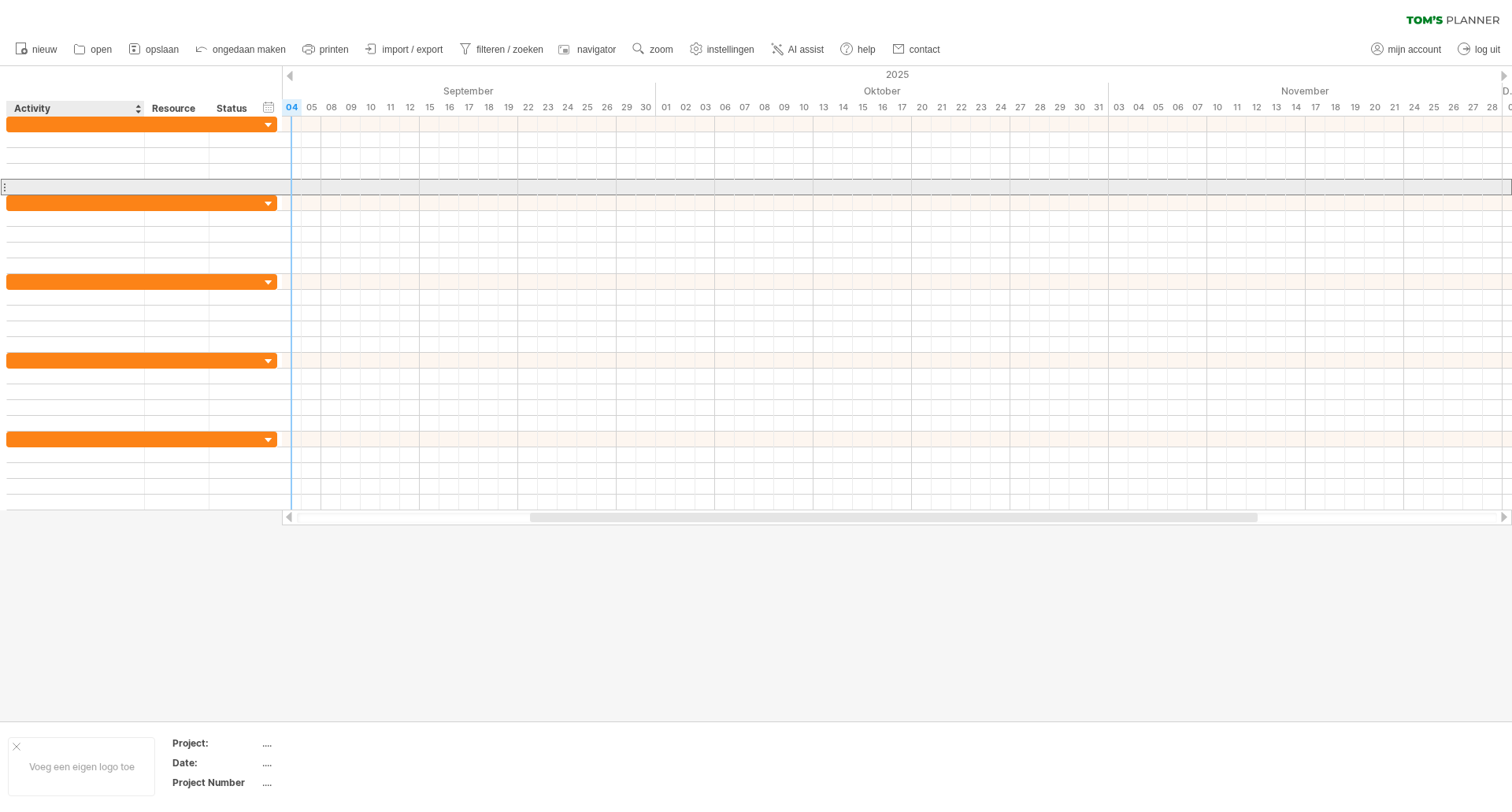
click at [31, 185] on div at bounding box center [75, 187] width 121 height 15
click at [4, 187] on div at bounding box center [4, 187] width 6 height 17
click at [4, 186] on div at bounding box center [4, 187] width 6 height 17
click at [4, 188] on div at bounding box center [4, 187] width 6 height 17
click at [68, 187] on div at bounding box center [75, 187] width 121 height 15
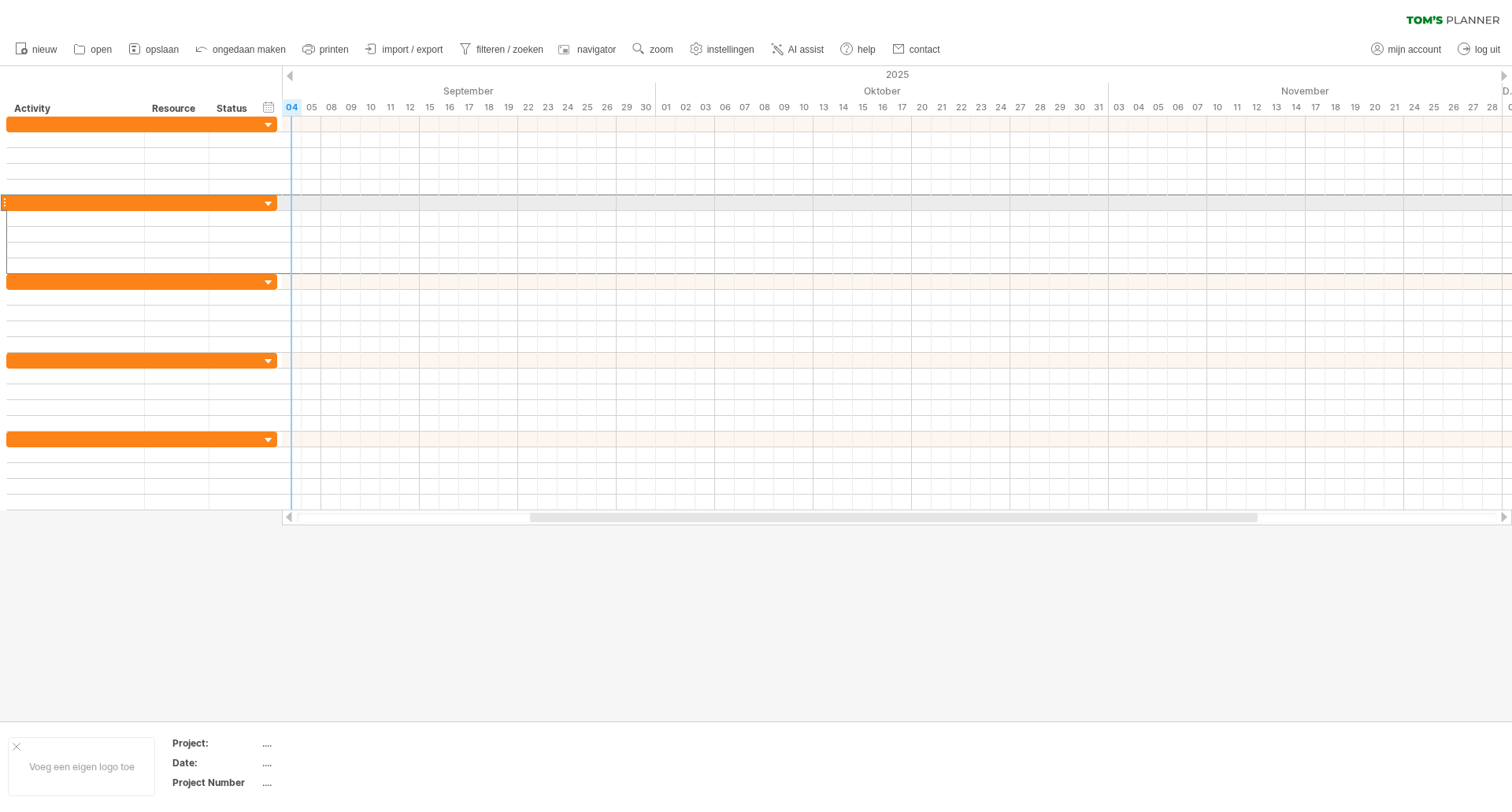
click at [4, 203] on div at bounding box center [4, 203] width 6 height 17
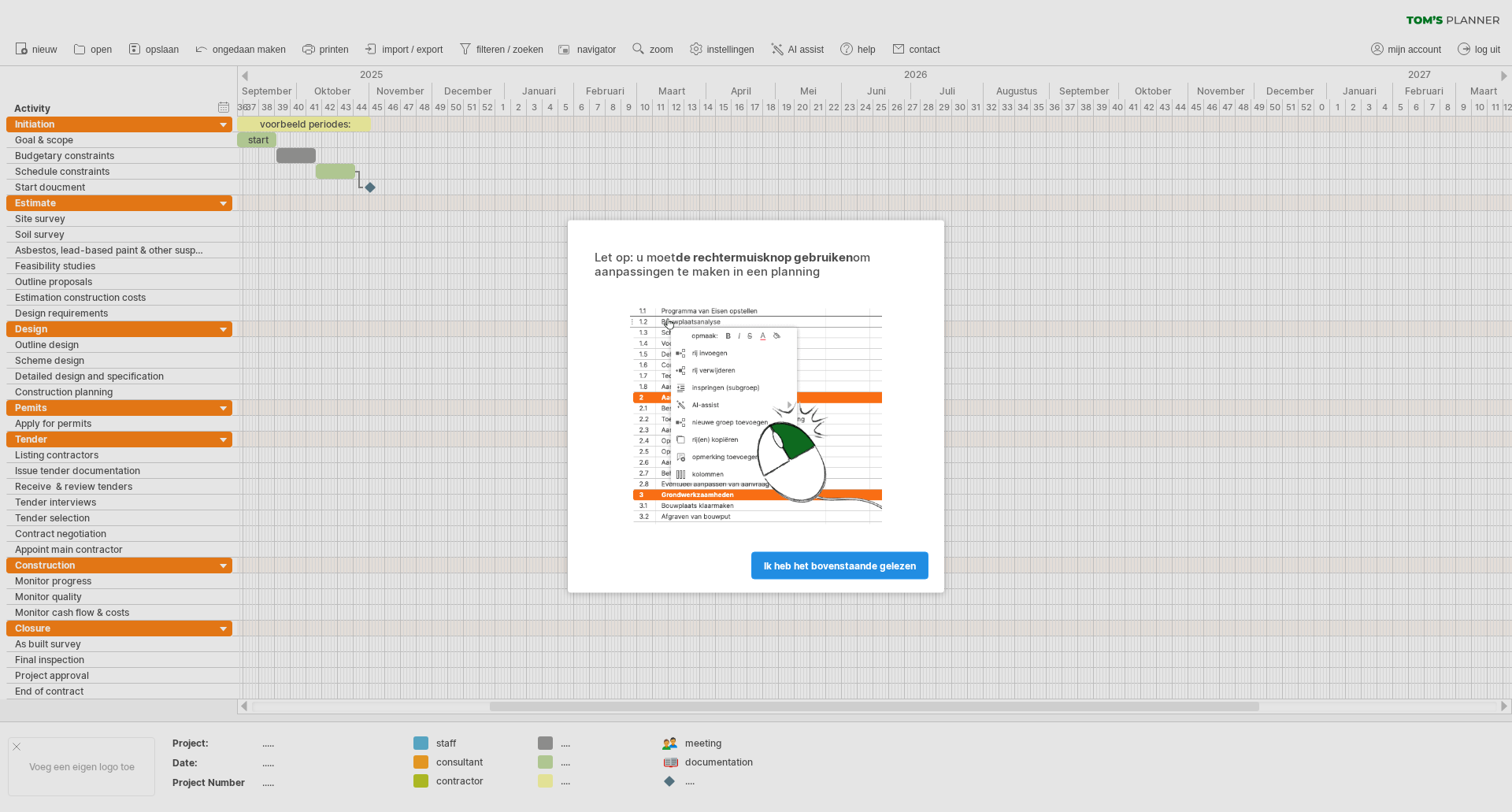
click at [844, 566] on span "ik heb het bovenstaande gelezen" at bounding box center [840, 564] width 152 height 11
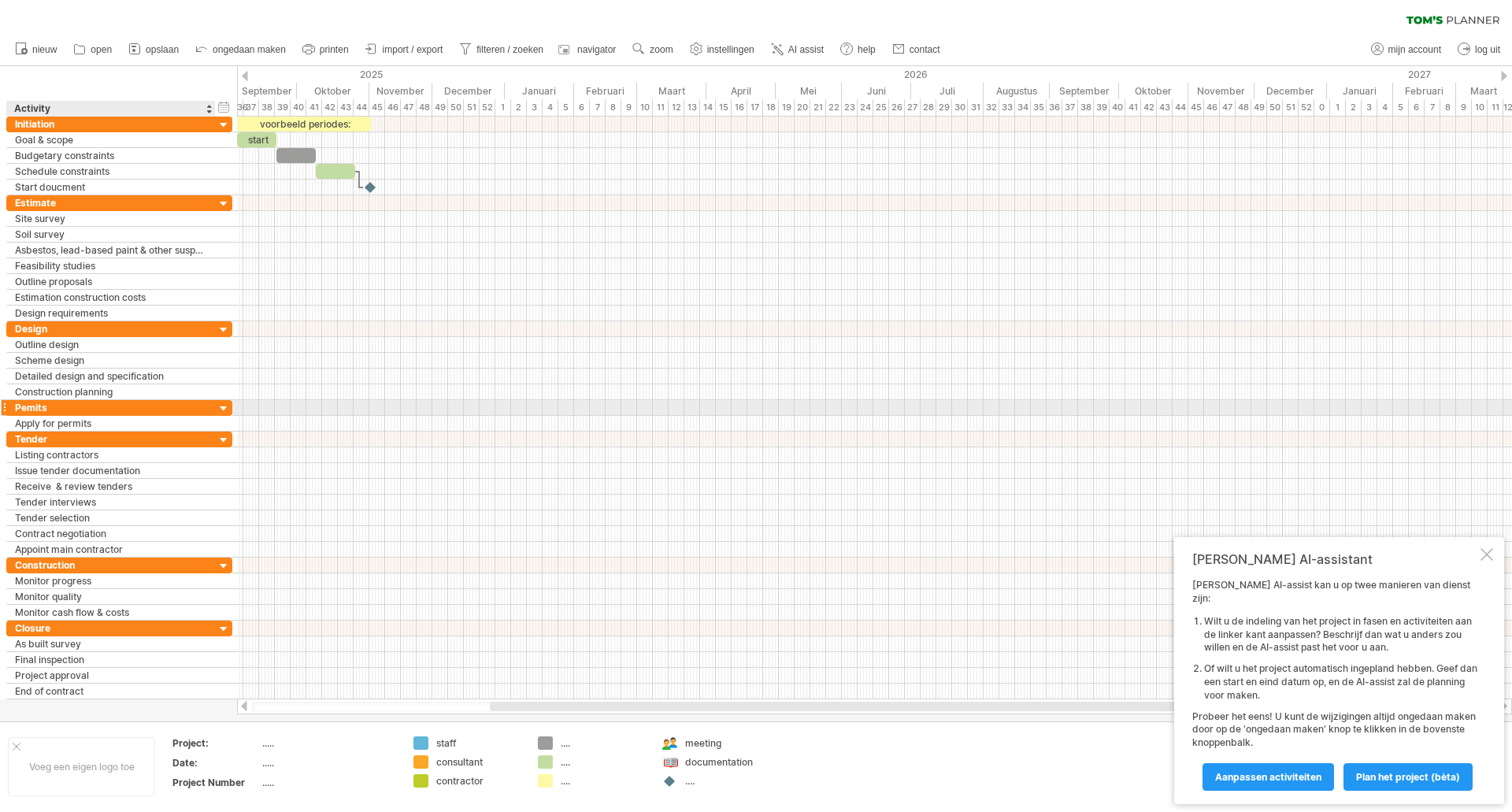
click at [226, 409] on div at bounding box center [224, 409] width 15 height 15
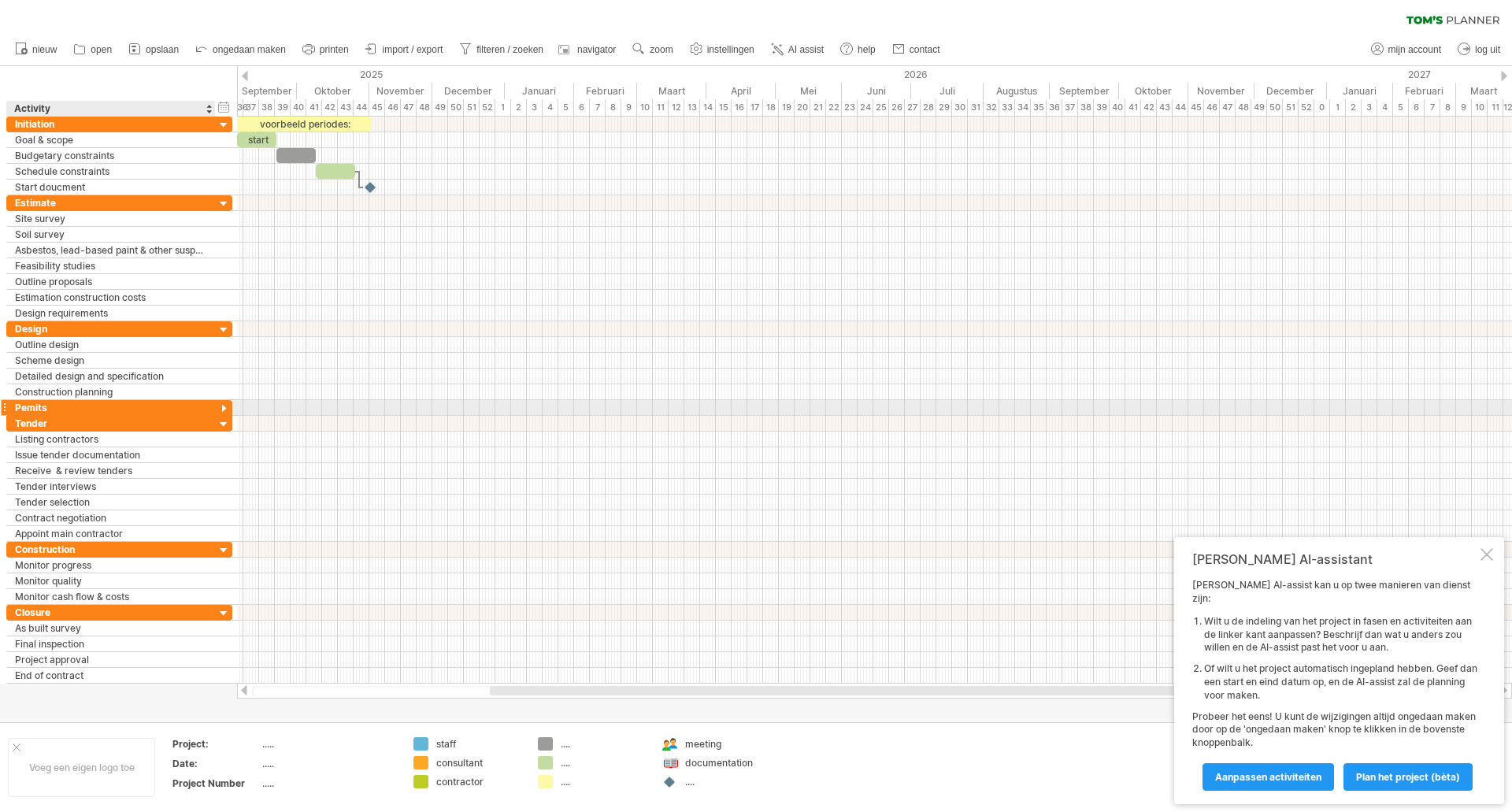
click at [225, 413] on div at bounding box center [224, 409] width 15 height 15
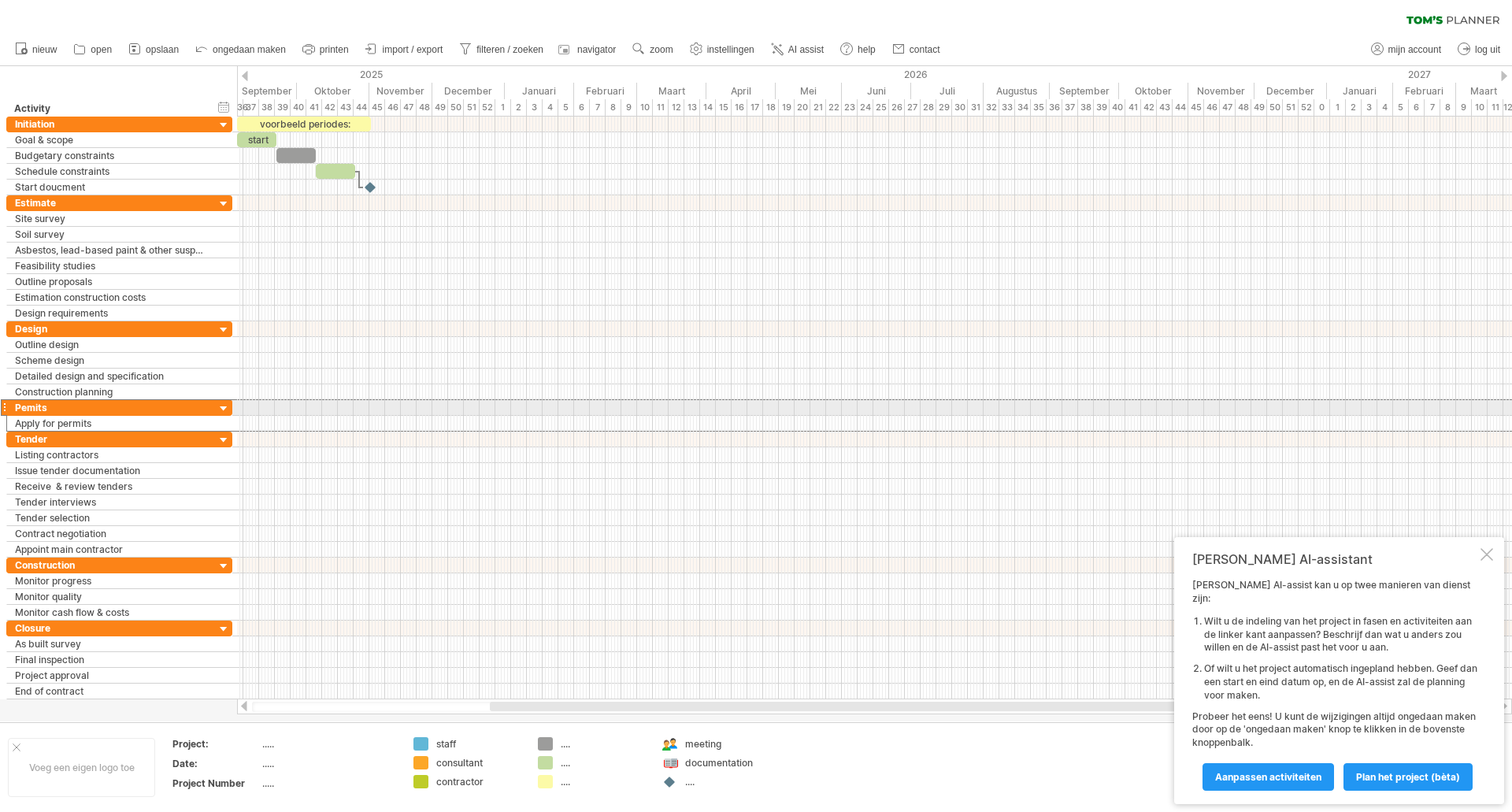
click at [4, 410] on div at bounding box center [4, 408] width 6 height 17
click at [30, 424] on div "Apply for permits" at bounding box center [111, 423] width 192 height 15
click at [37, 47] on span "nieuw" at bounding box center [45, 50] width 25 height 11
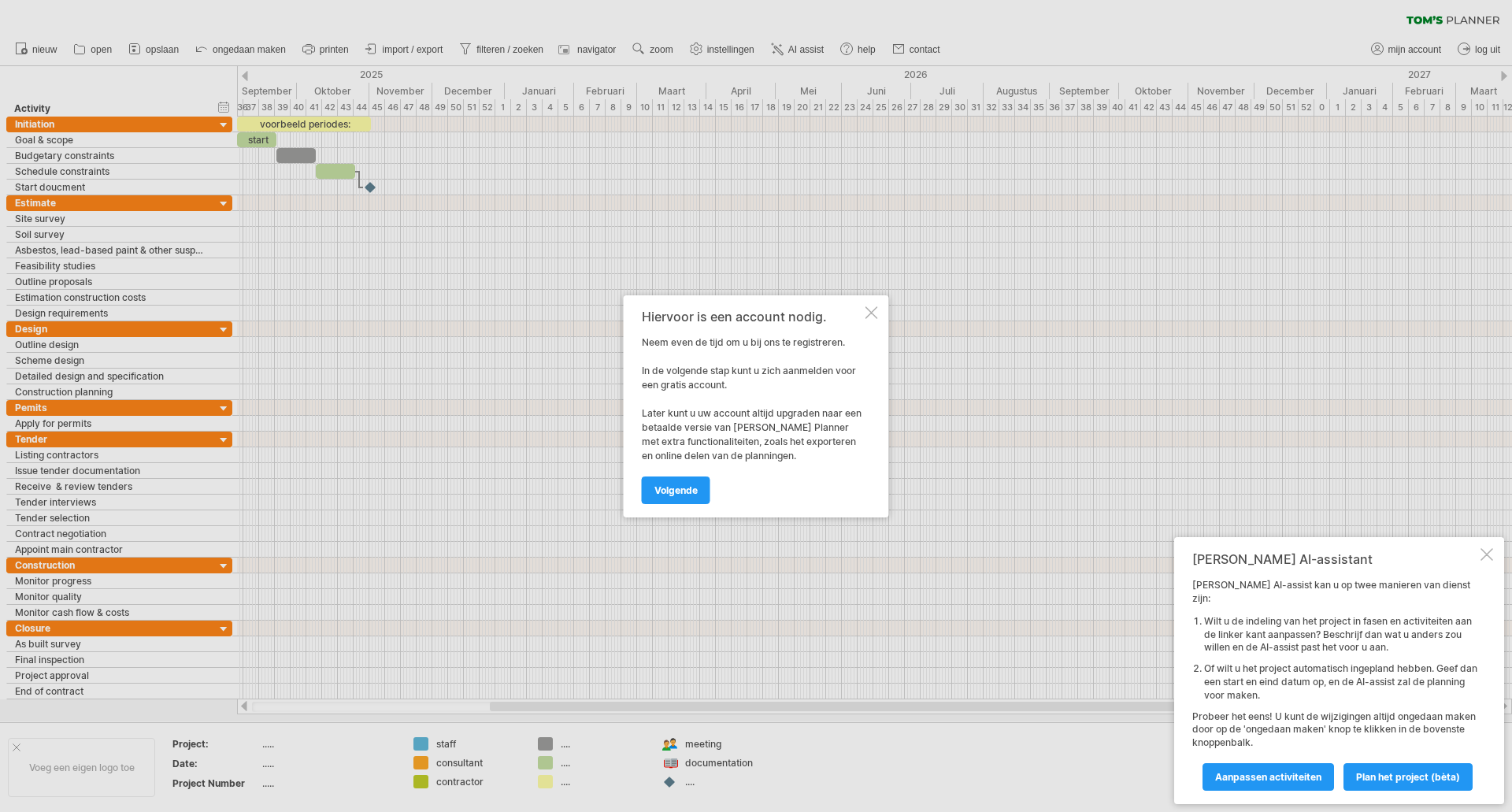
click at [871, 313] on div at bounding box center [872, 312] width 12 height 12
